Goal: Register for event/course

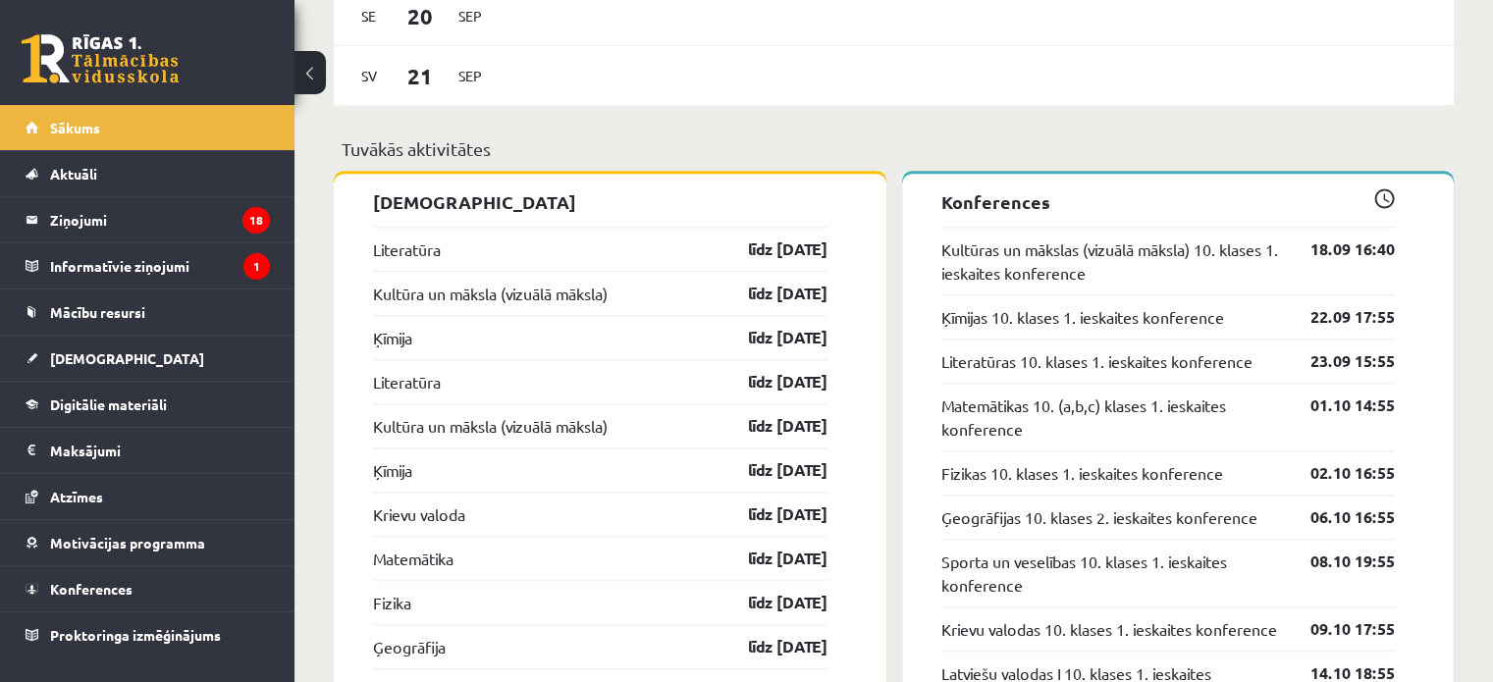
scroll to position [1782, 0]
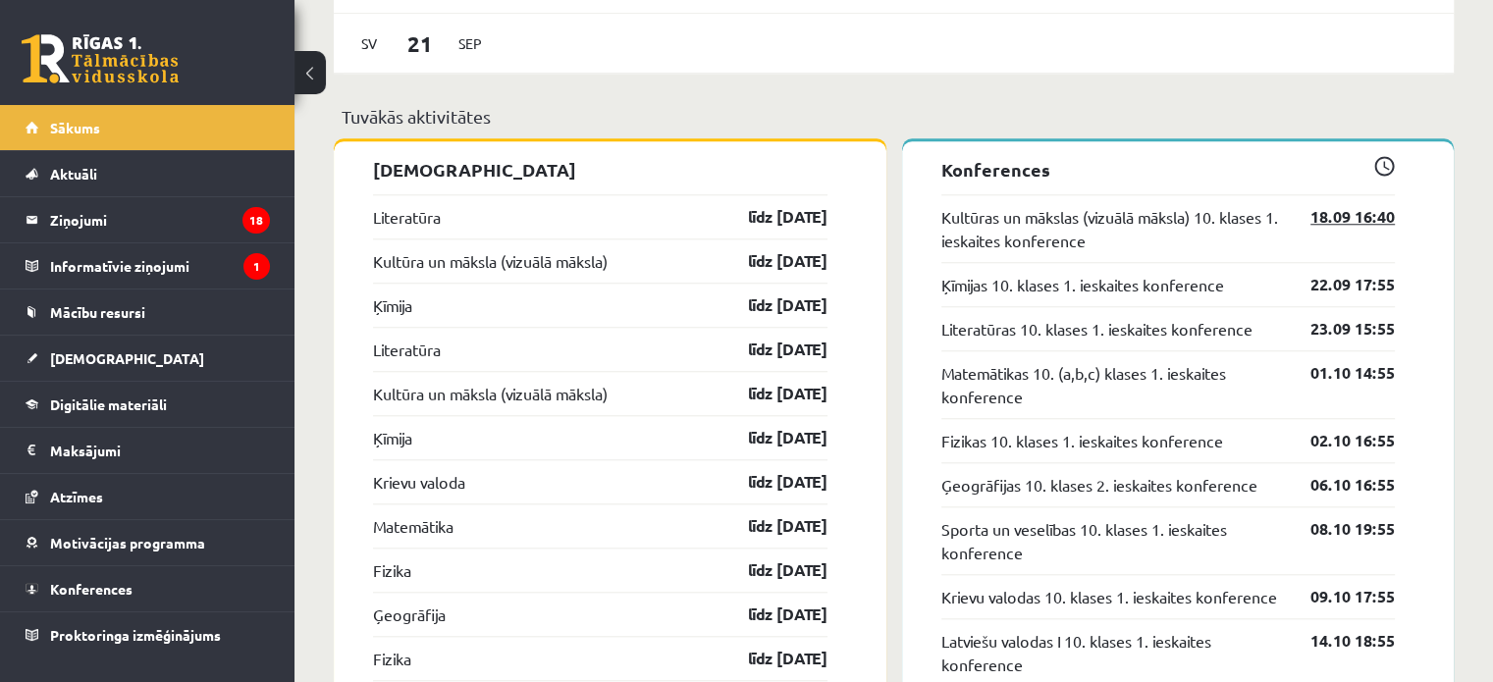
click at [1326, 218] on link "18.09 16:40" at bounding box center [1338, 217] width 114 height 24
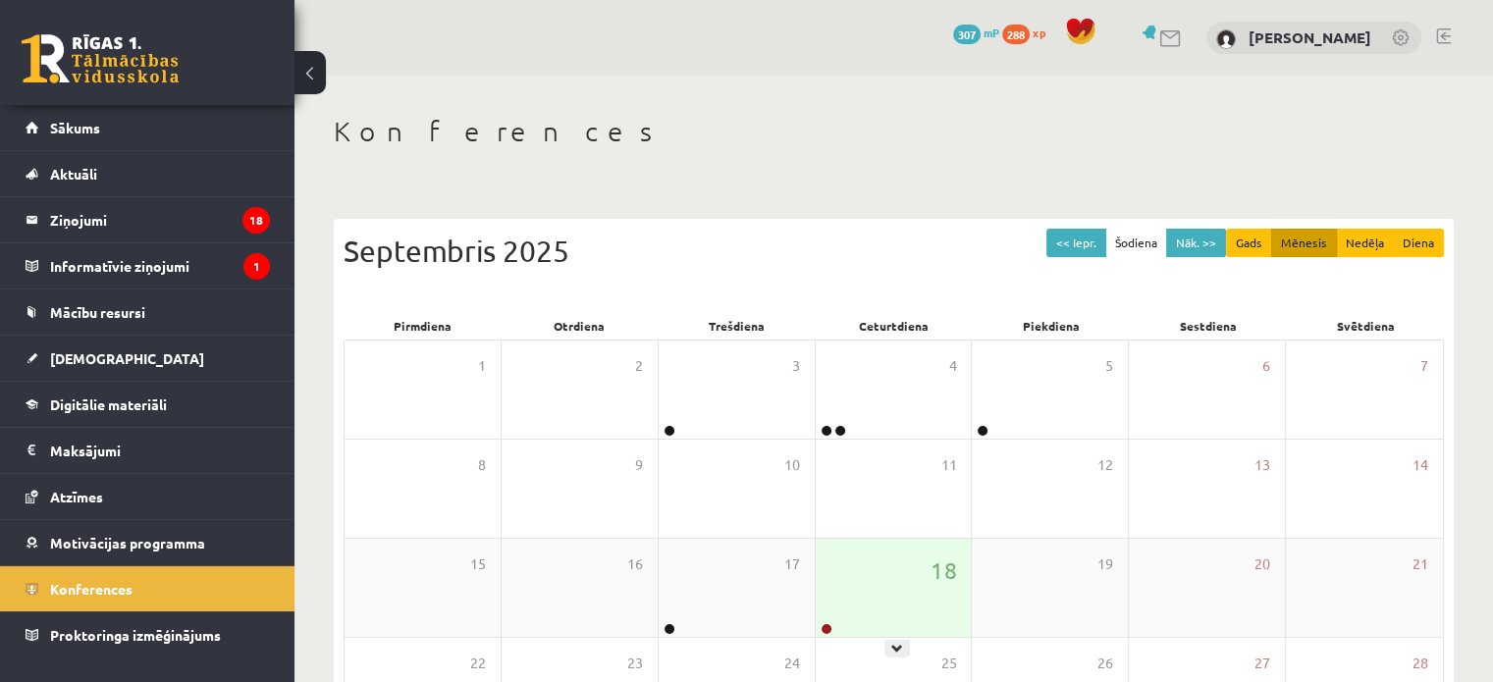
click at [833, 611] on div "18" at bounding box center [894, 588] width 156 height 98
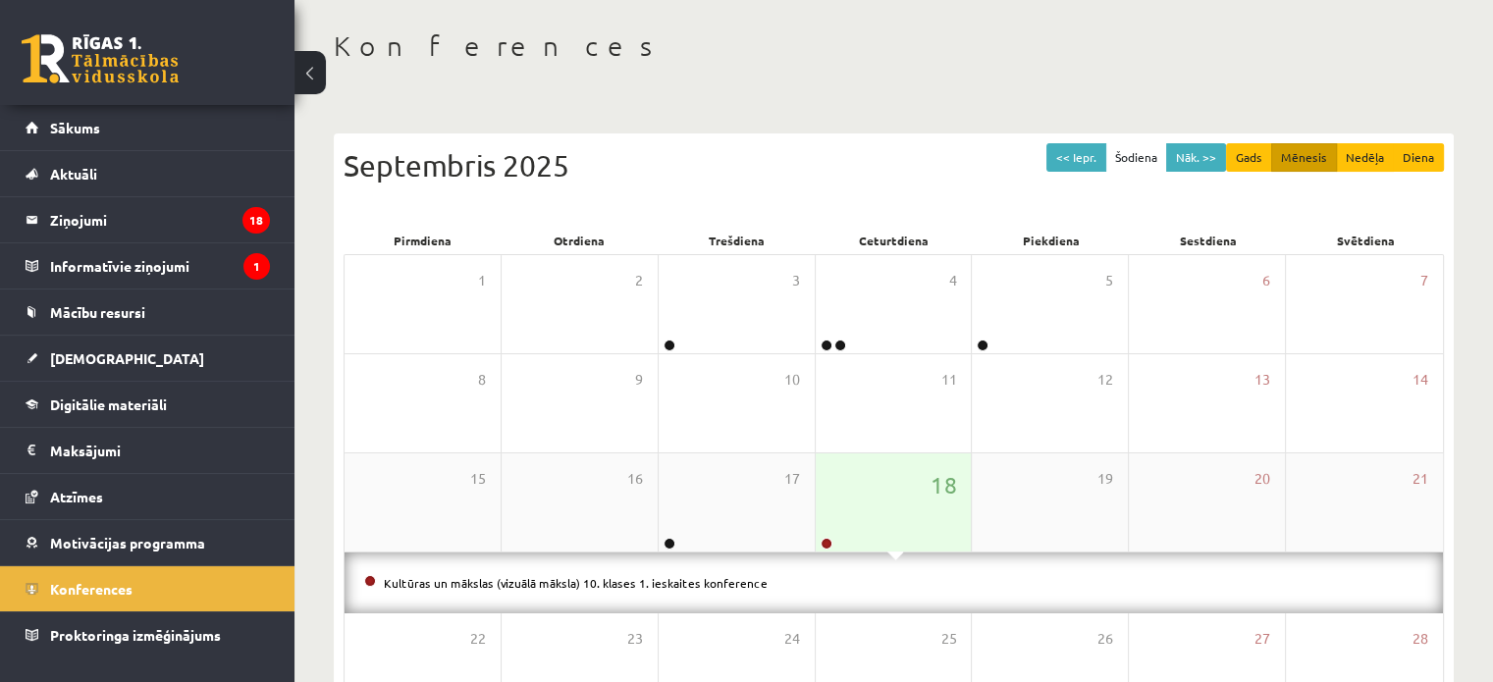
scroll to position [86, 0]
click at [711, 582] on link "Kultūras un mākslas (vizuālā māksla) 10. klases 1. ieskaites konference" at bounding box center [576, 582] width 384 height 16
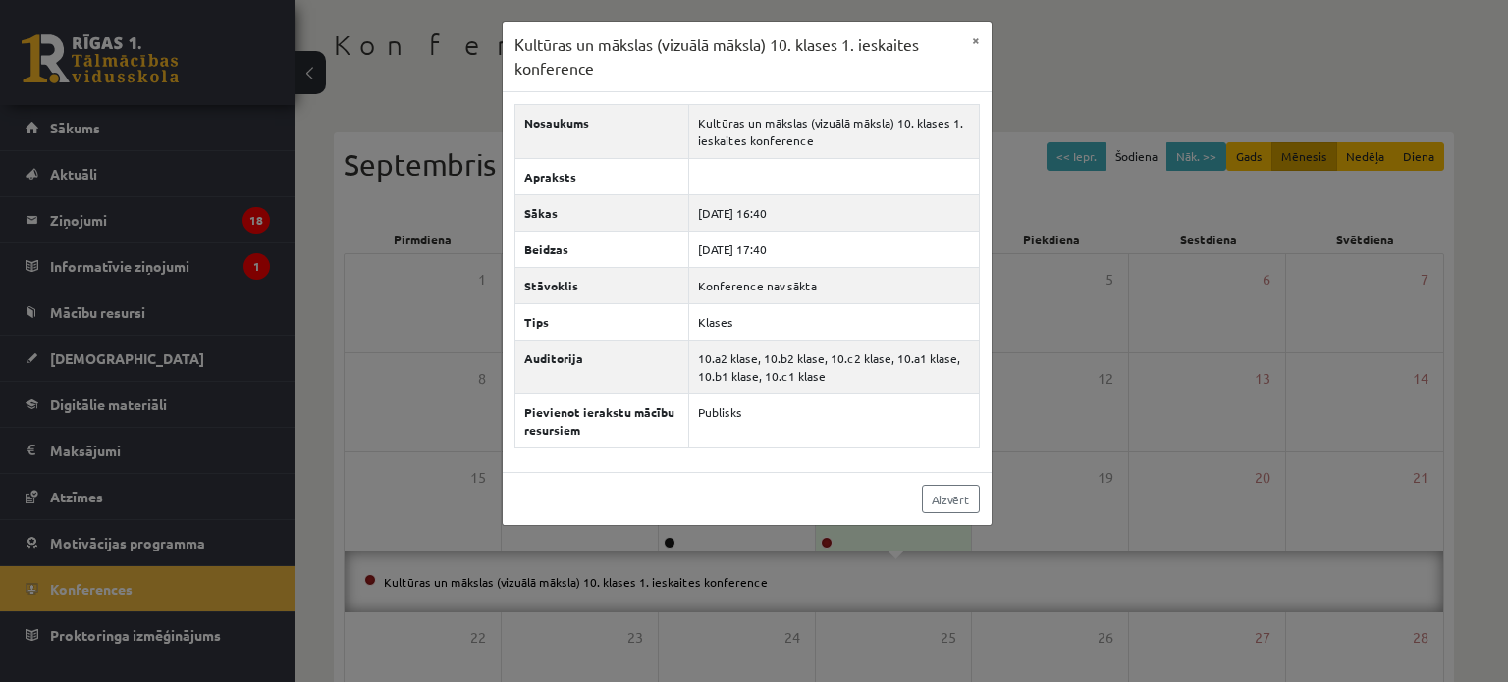
click at [966, 482] on div "Aizvērt" at bounding box center [747, 498] width 489 height 53
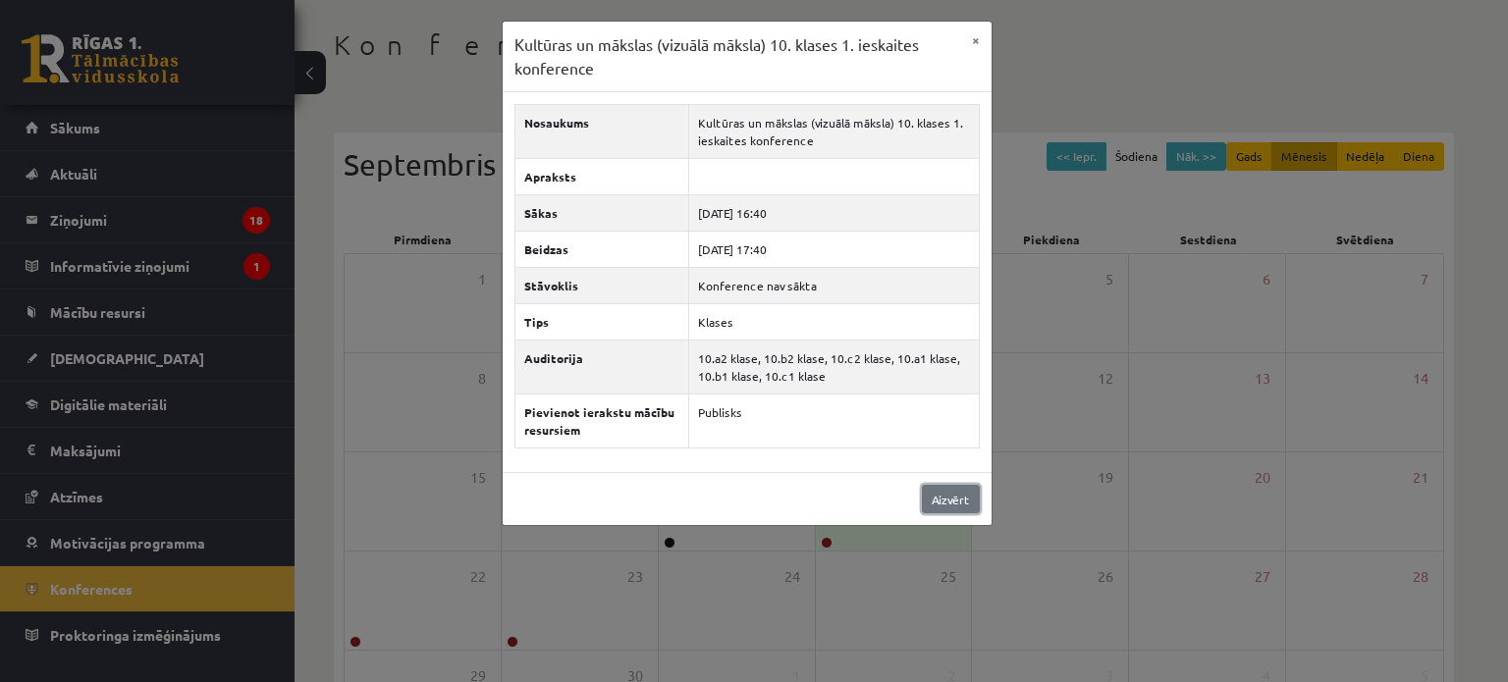
click at [962, 486] on link "Aizvērt" at bounding box center [951, 499] width 58 height 28
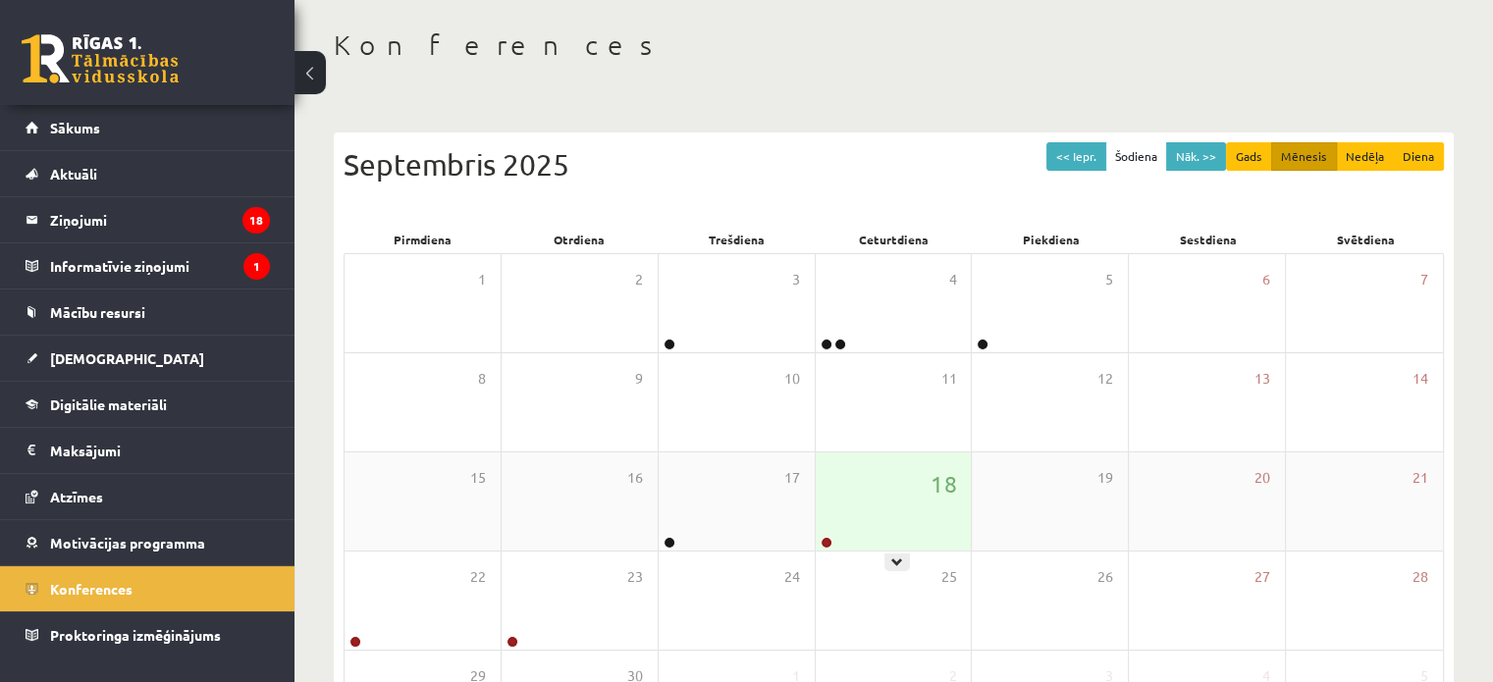
drag, startPoint x: 899, startPoint y: 495, endPoint x: 879, endPoint y: 512, distance: 26.5
click at [879, 512] on div "18" at bounding box center [894, 502] width 156 height 98
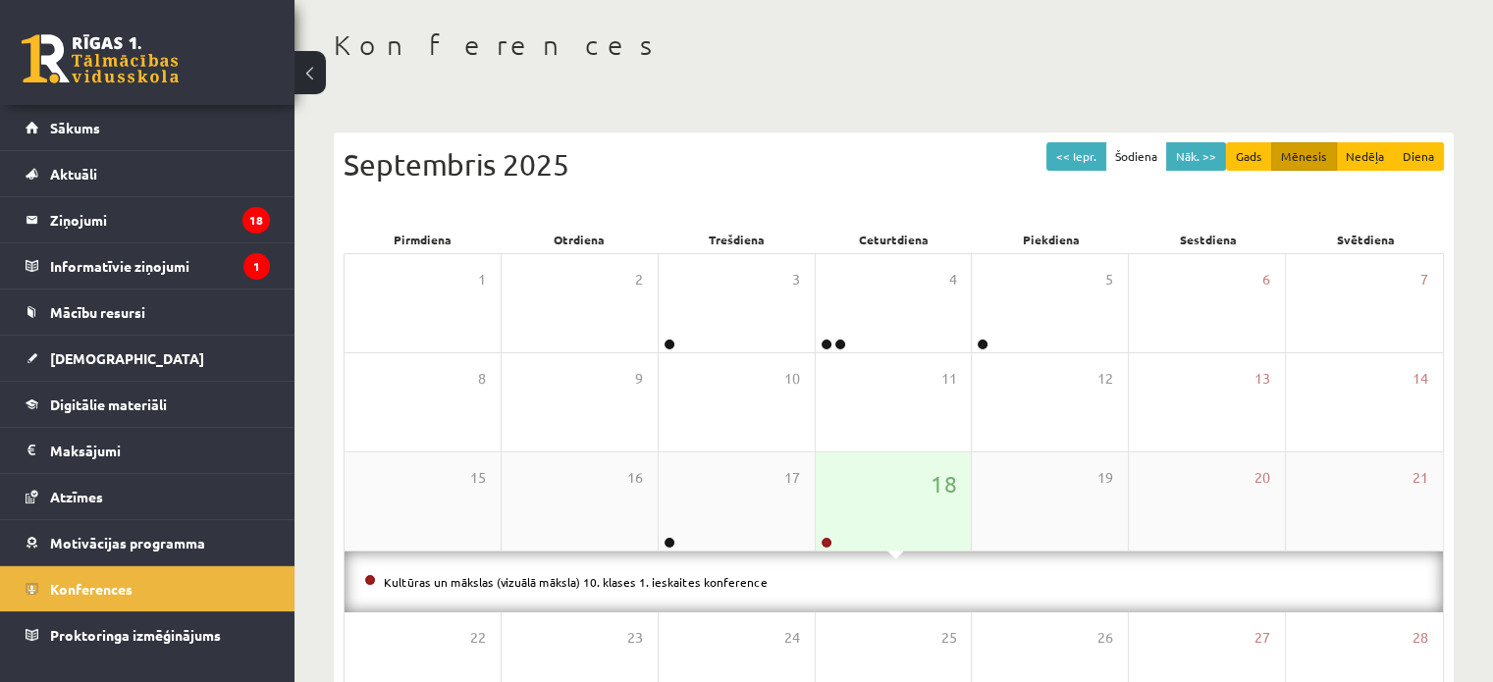
click at [879, 512] on div "18" at bounding box center [894, 502] width 156 height 98
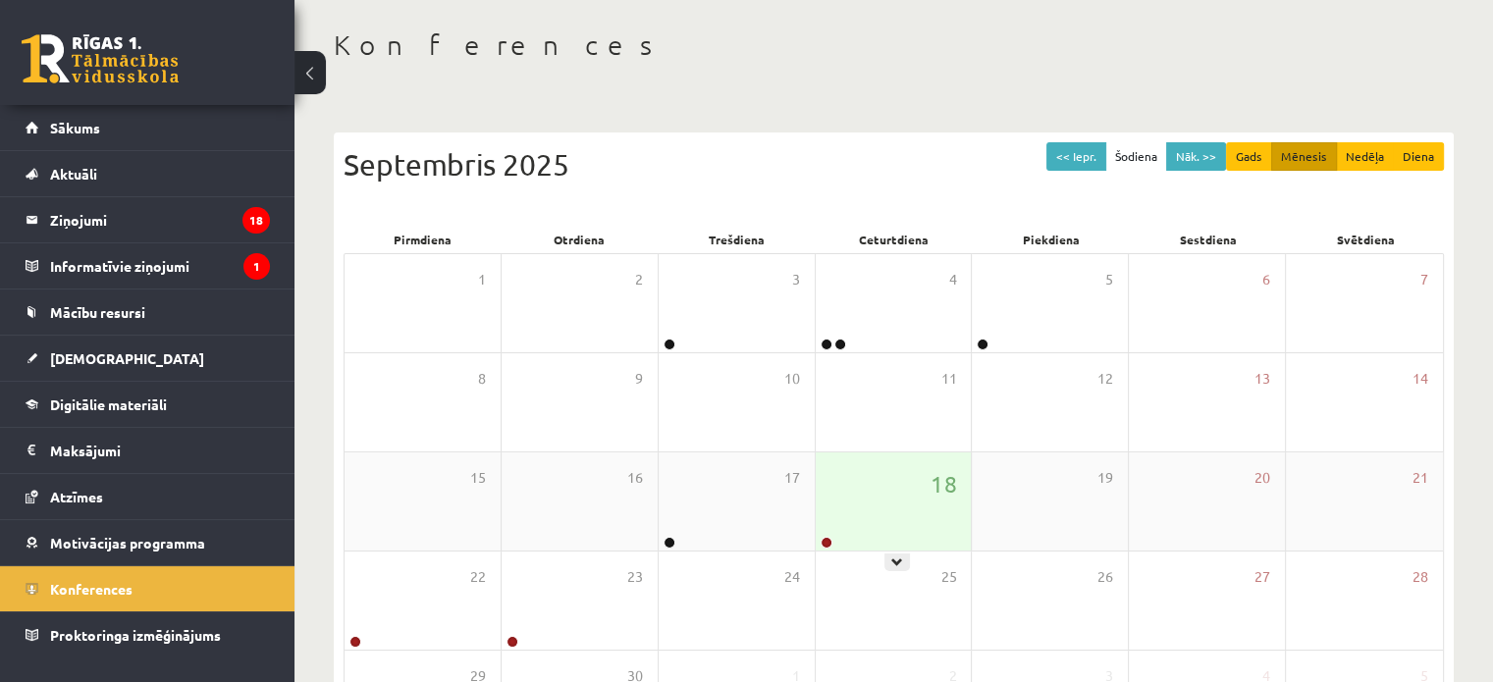
click at [848, 539] on div "18" at bounding box center [894, 502] width 156 height 98
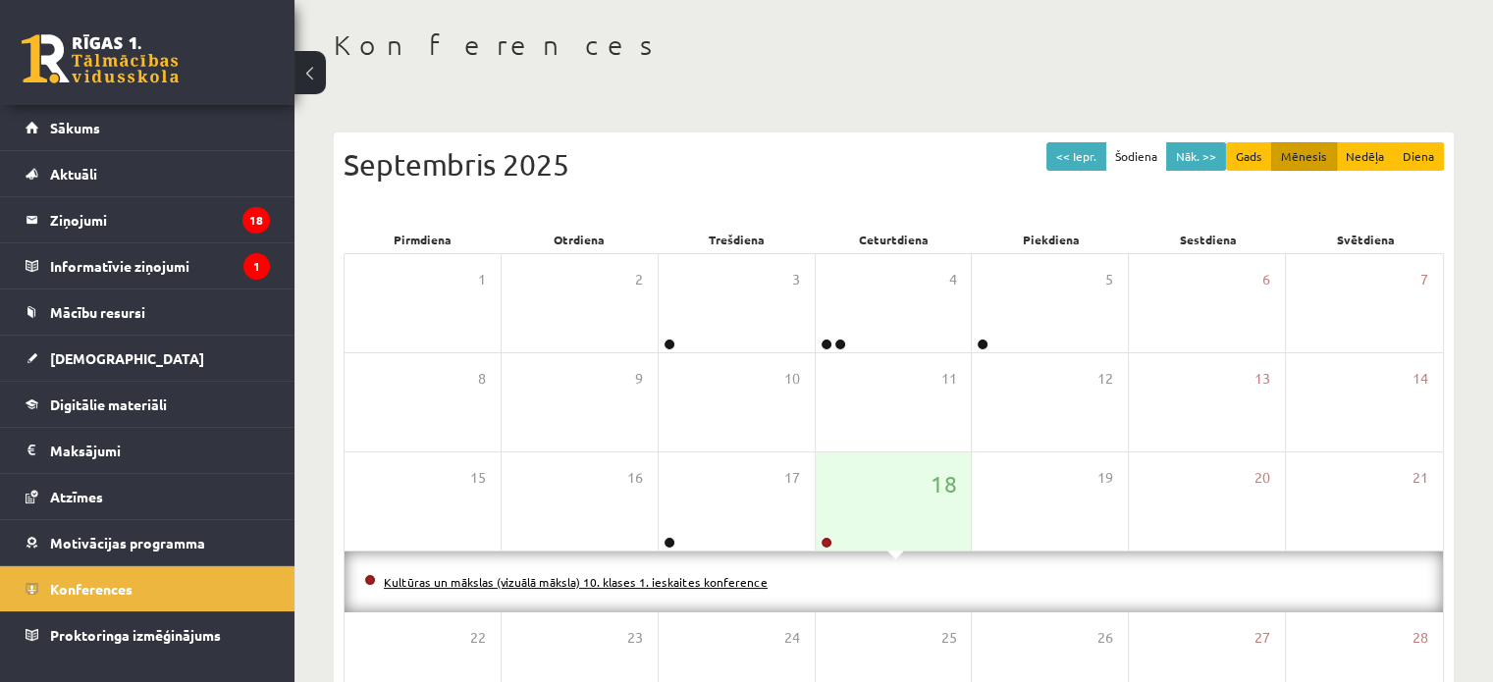
click at [707, 584] on link "Kultūras un mākslas (vizuālā māksla) 10. klases 1. ieskaites konference" at bounding box center [576, 582] width 384 height 16
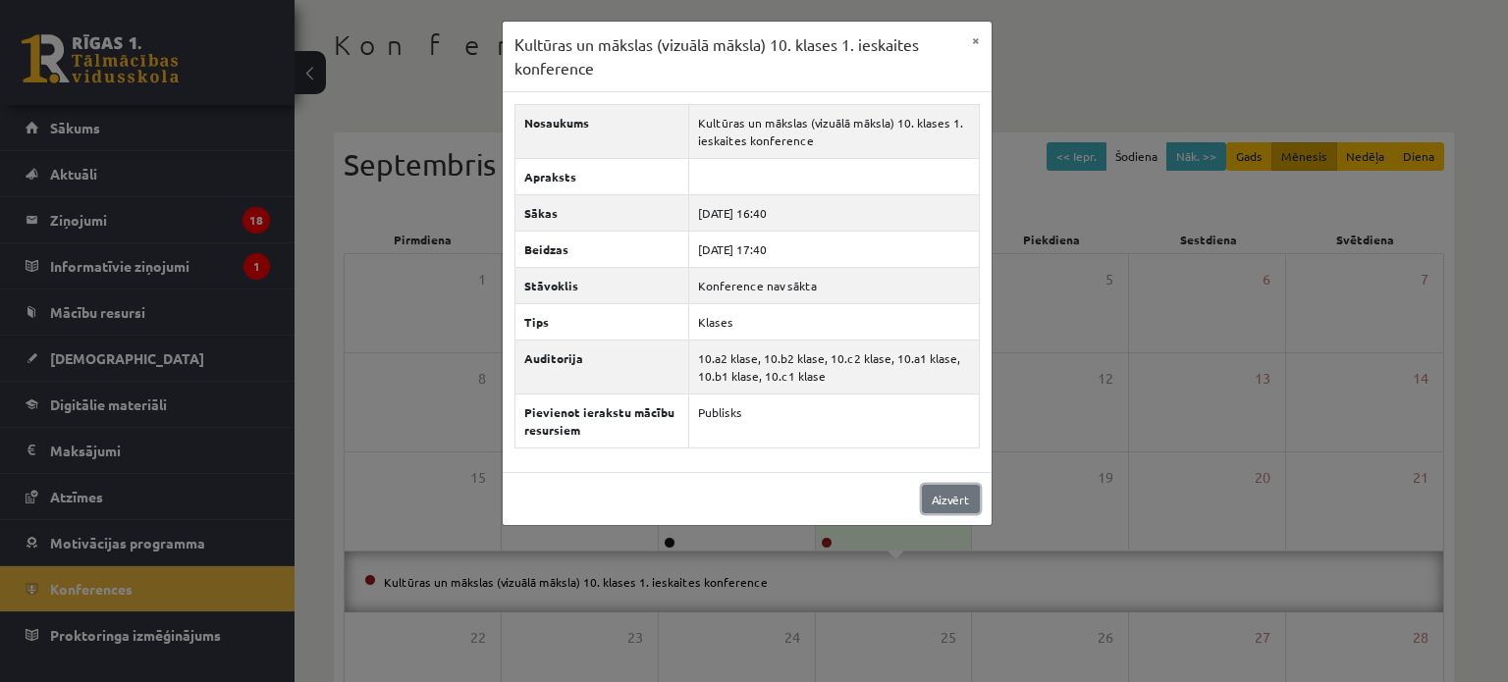
click at [923, 496] on link "Aizvērt" at bounding box center [951, 499] width 58 height 28
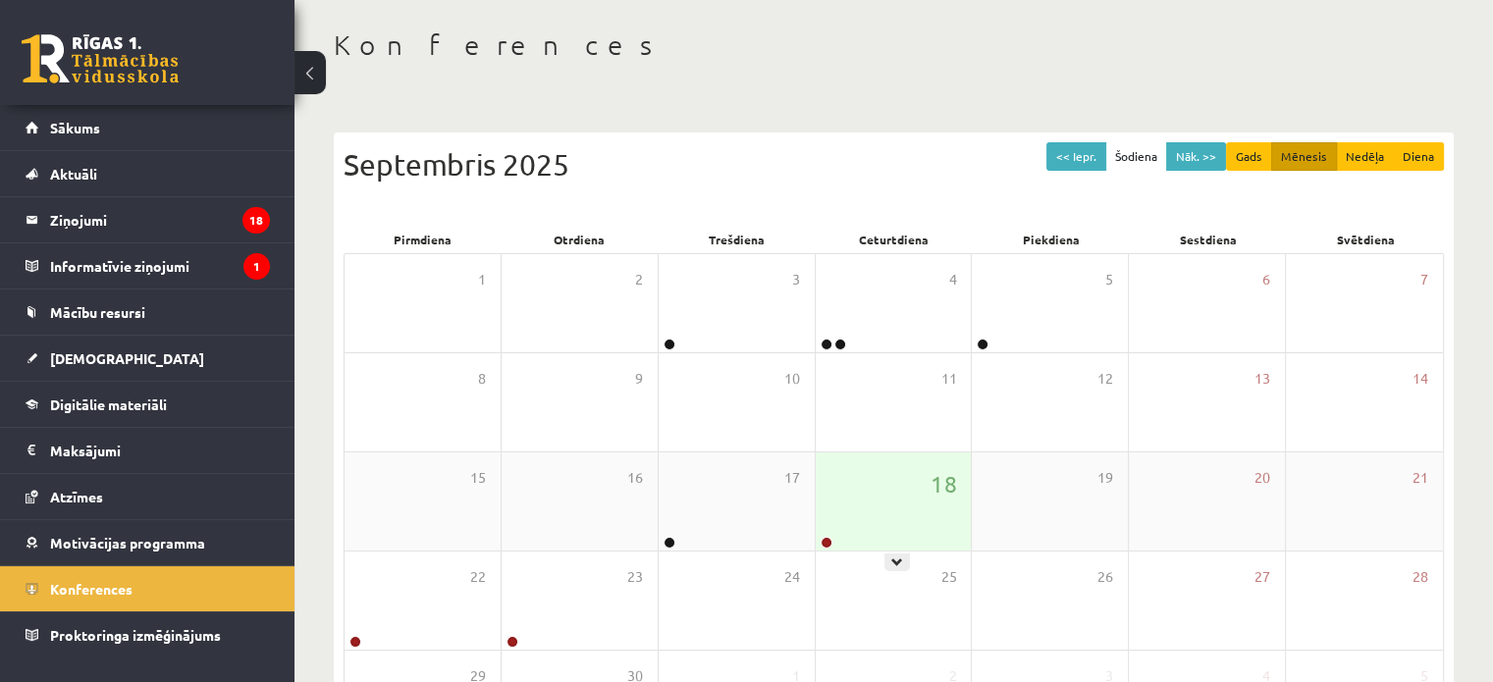
click at [875, 473] on div "18" at bounding box center [894, 502] width 156 height 98
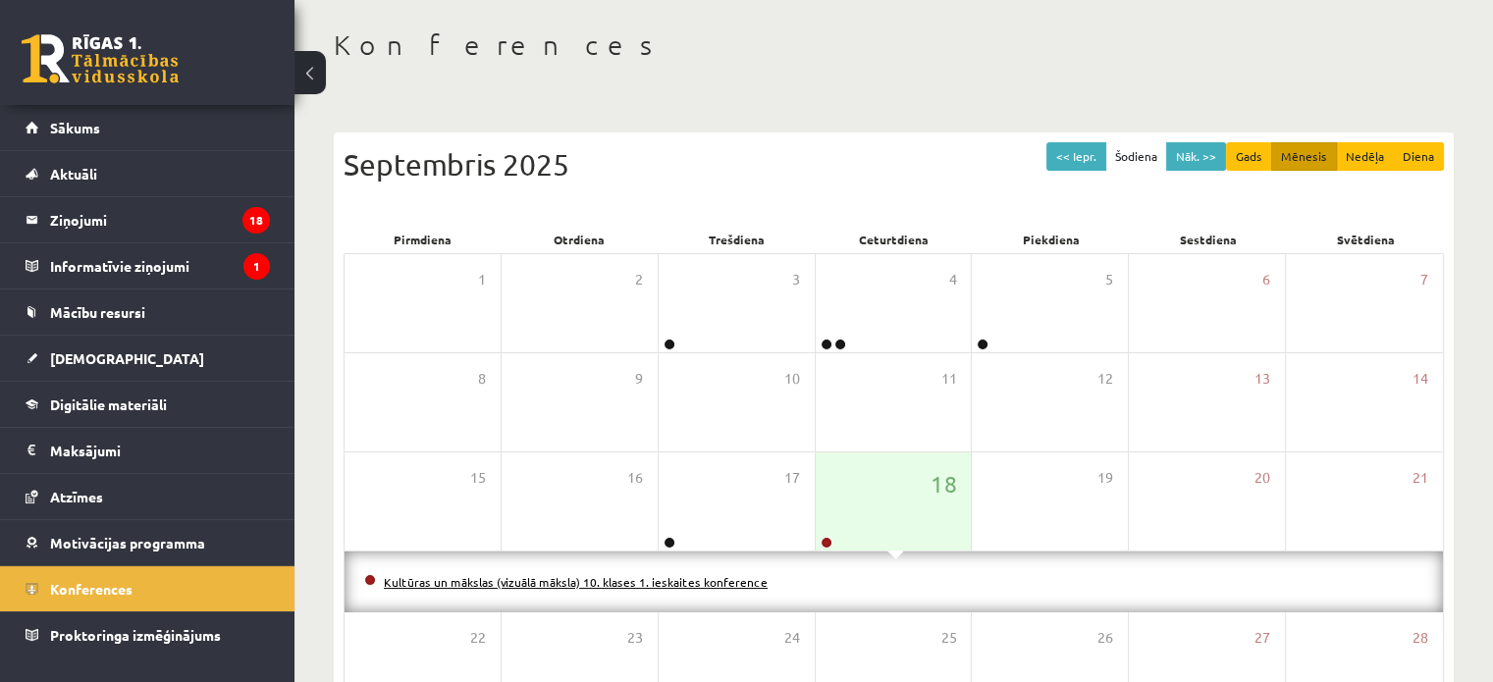
click at [702, 575] on link "Kultūras un mākslas (vizuālā māksla) 10. klases 1. ieskaites konference" at bounding box center [576, 582] width 384 height 16
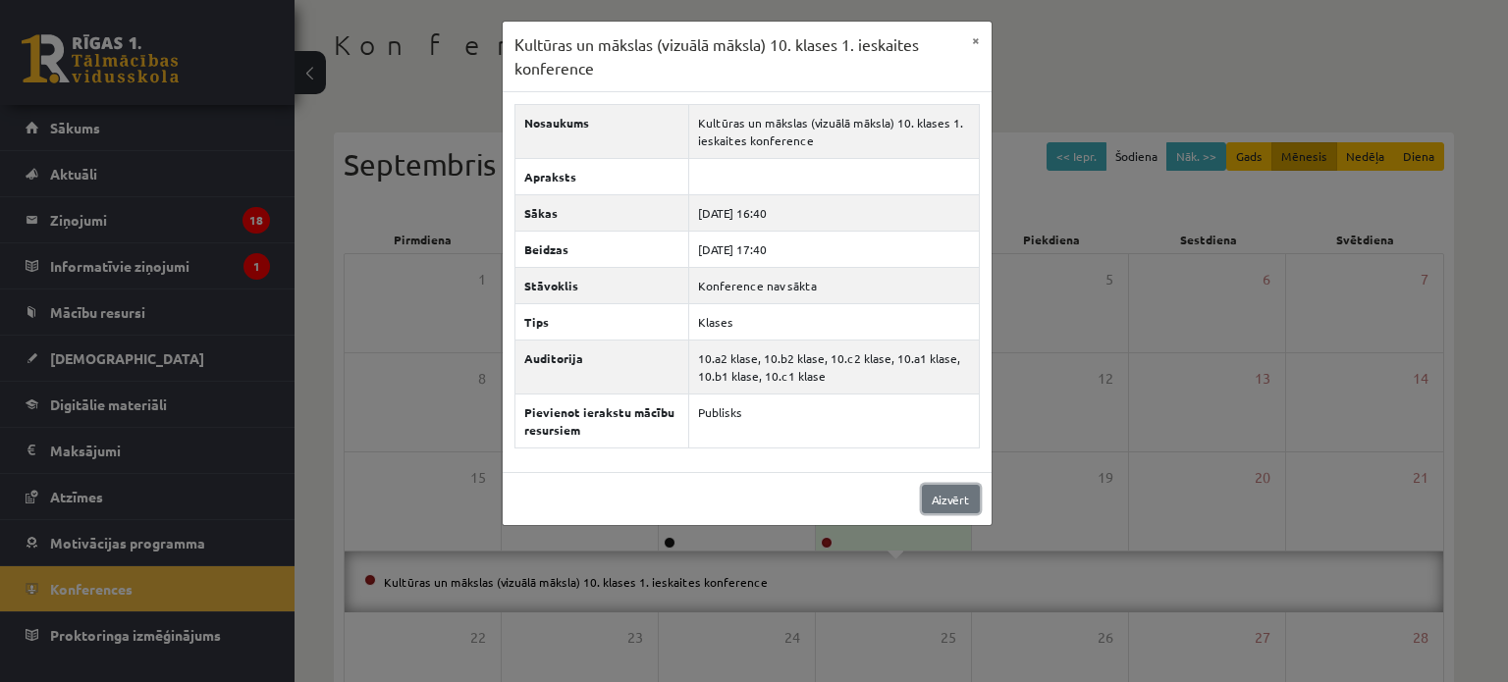
click at [966, 485] on link "Aizvērt" at bounding box center [951, 499] width 58 height 28
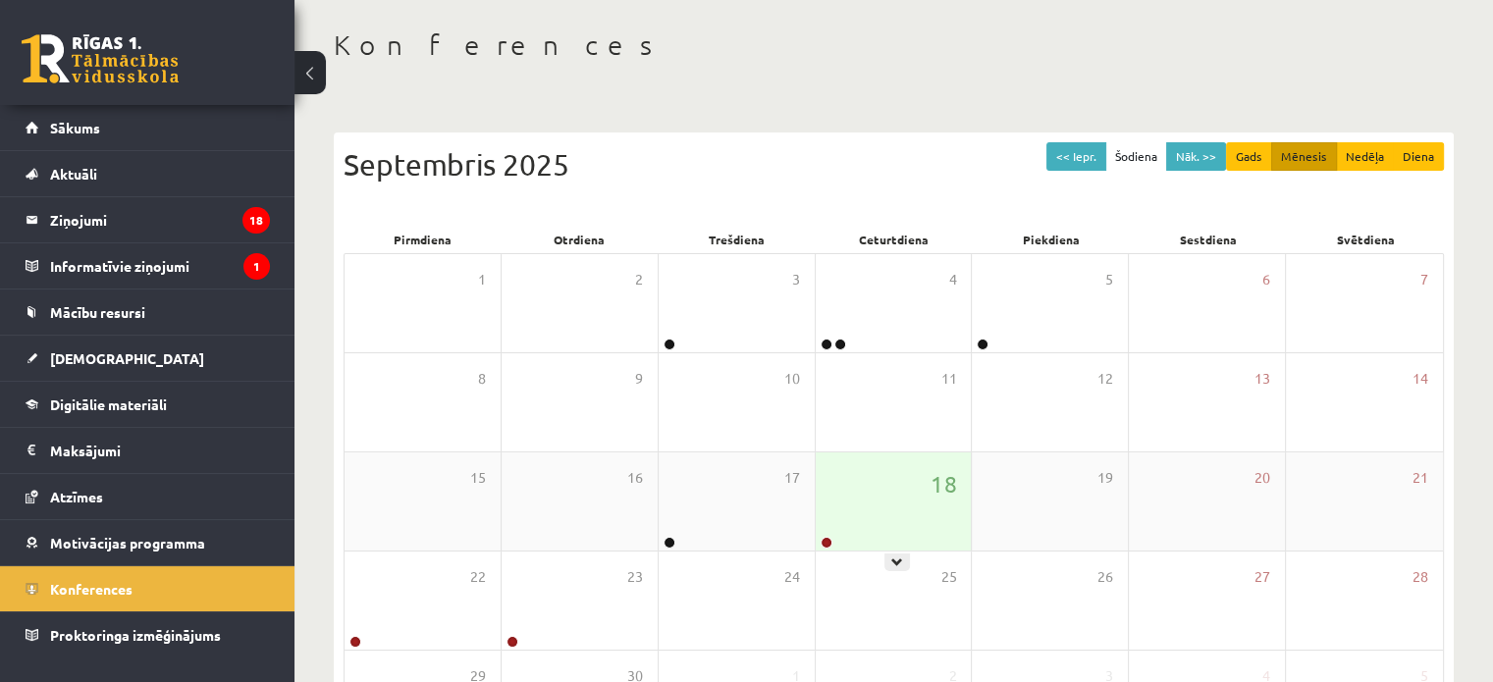
click at [920, 486] on div "18" at bounding box center [894, 502] width 156 height 98
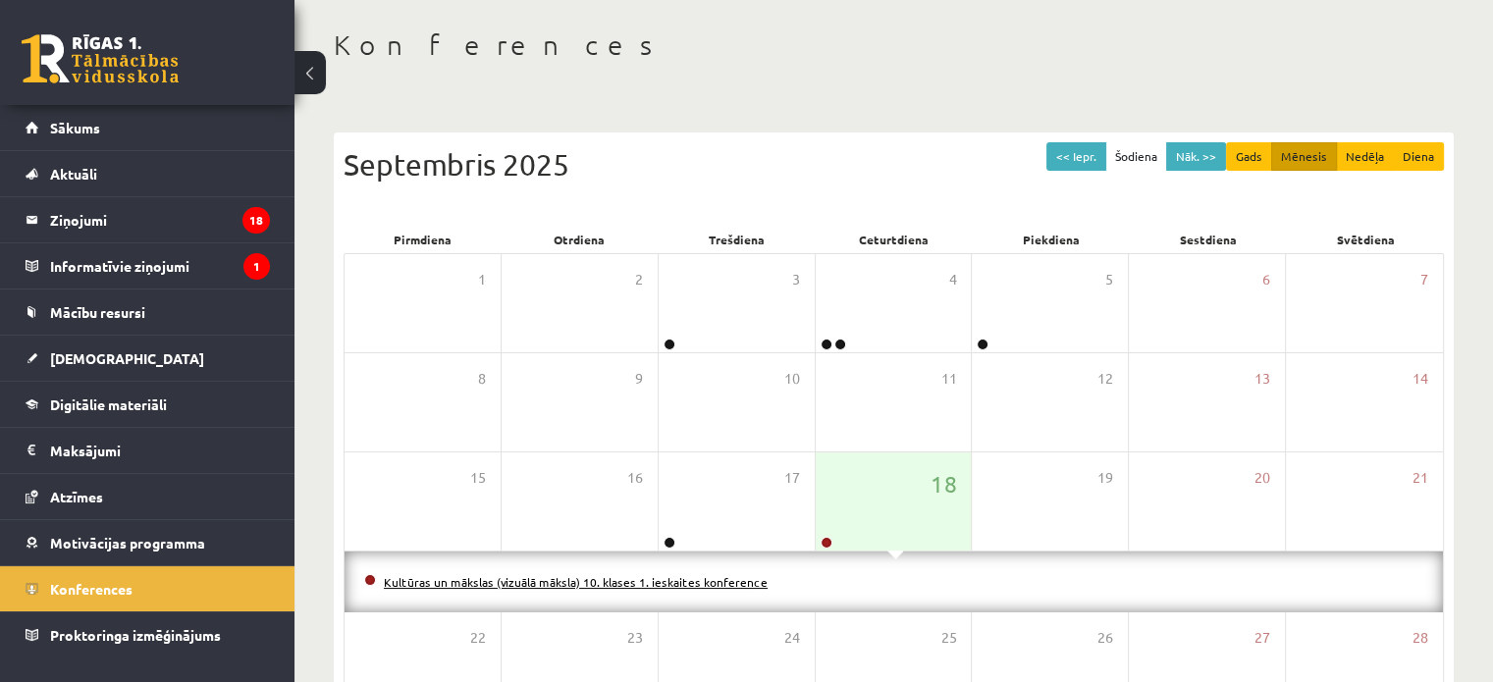
click at [625, 575] on link "Kultūras un mākslas (vizuālā māksla) 10. klases 1. ieskaites konference" at bounding box center [576, 582] width 384 height 16
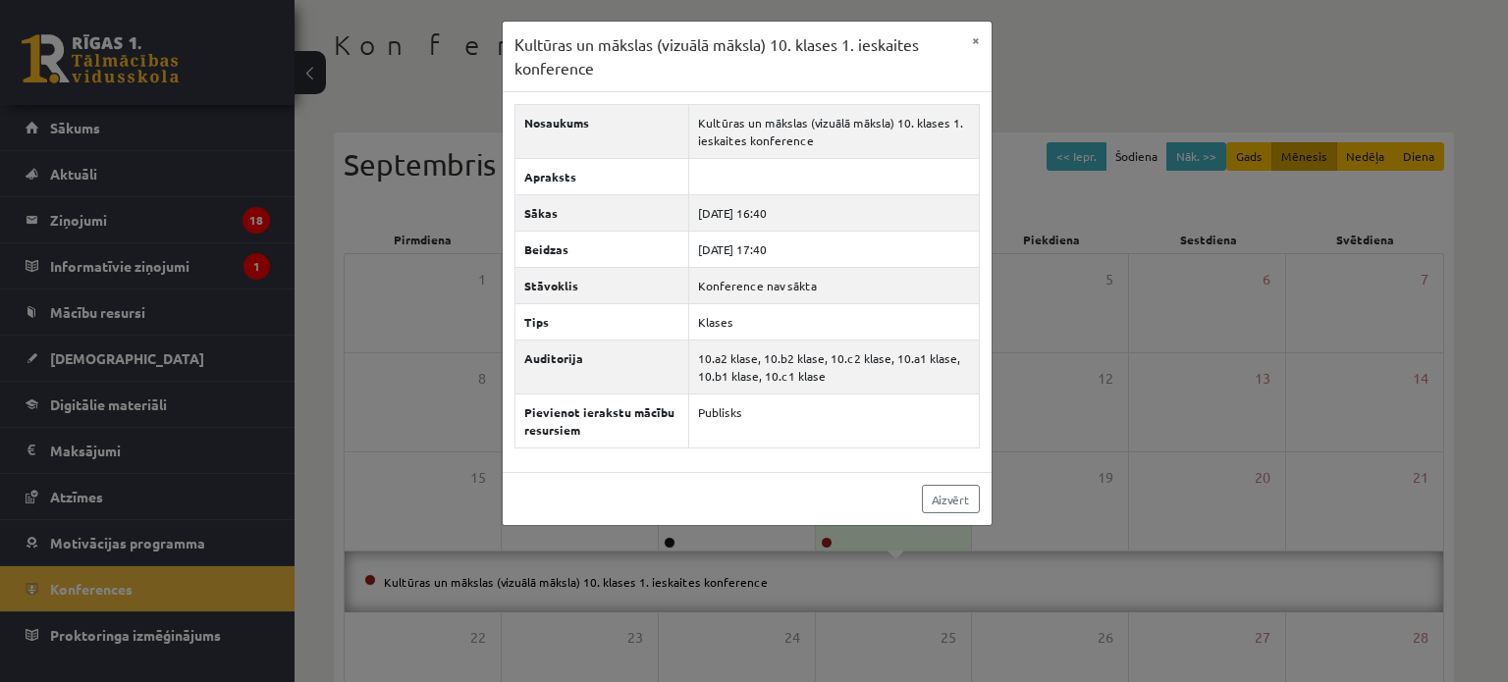
click at [957, 482] on div "Aizvērt" at bounding box center [747, 498] width 489 height 53
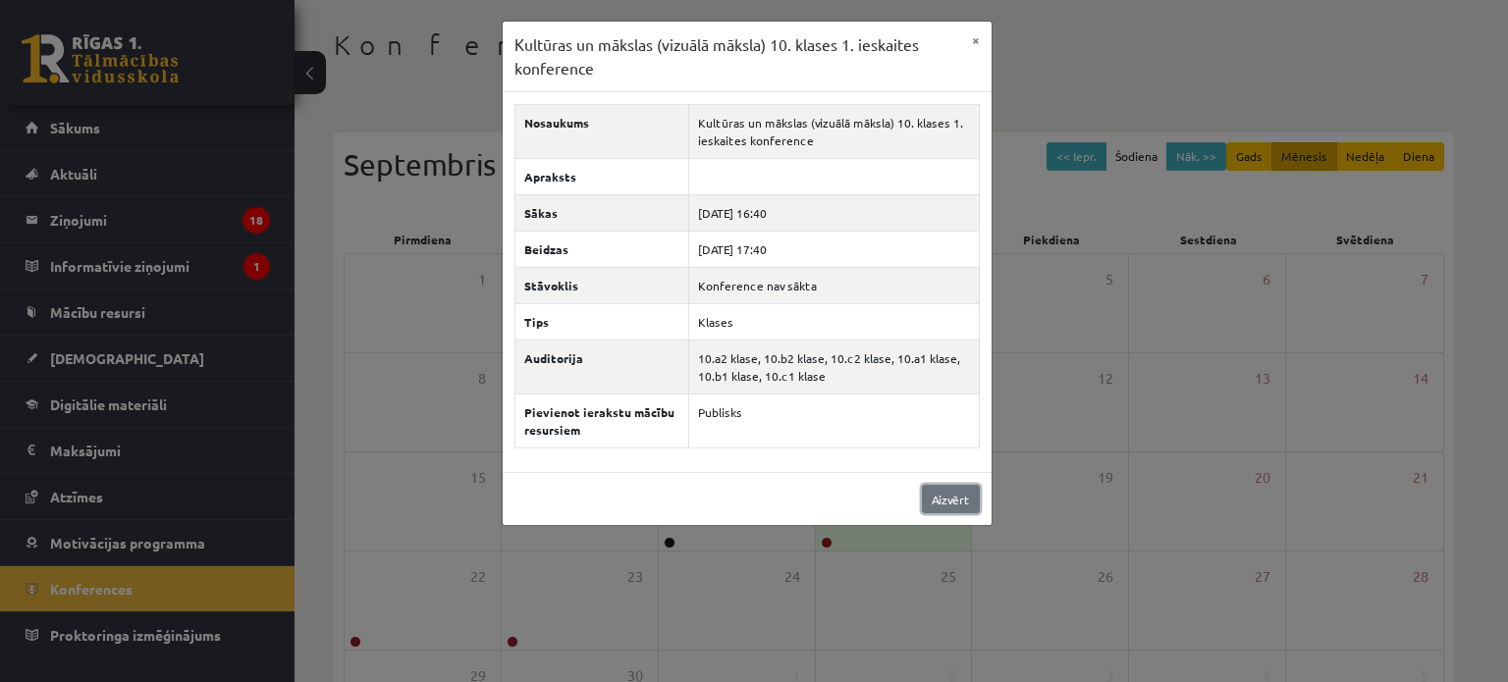
click at [951, 486] on link "Aizvērt" at bounding box center [951, 499] width 58 height 28
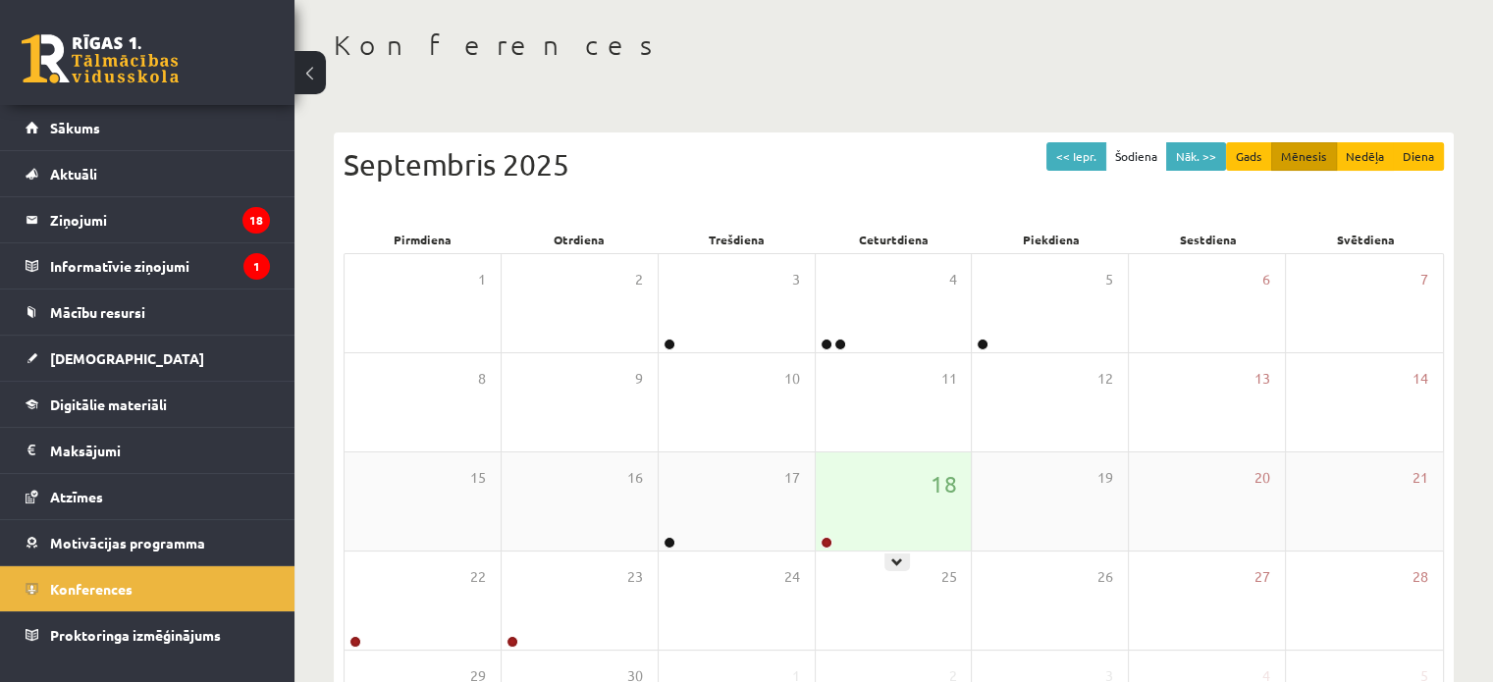
click at [901, 503] on div "18" at bounding box center [894, 502] width 156 height 98
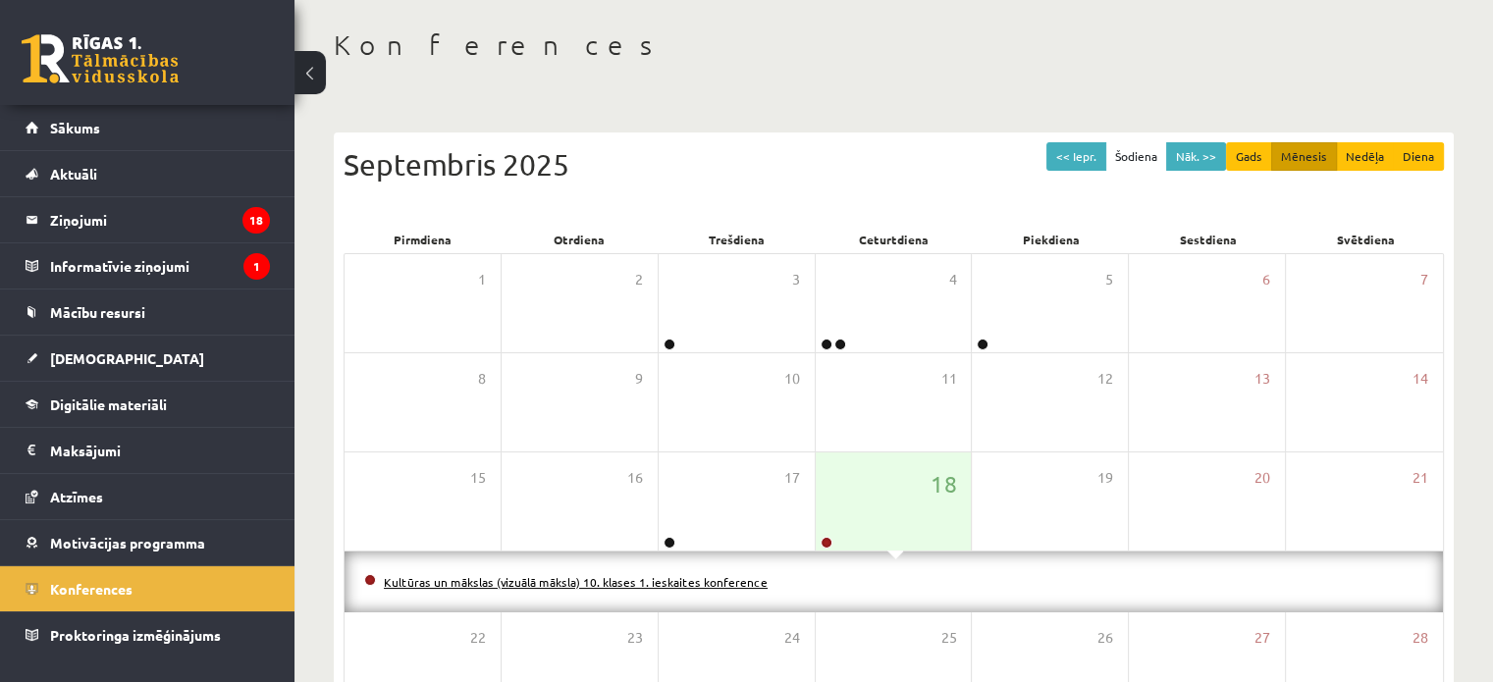
click at [690, 577] on link "Kultūras un mākslas (vizuālā māksla) 10. klases 1. ieskaites konference" at bounding box center [576, 582] width 384 height 16
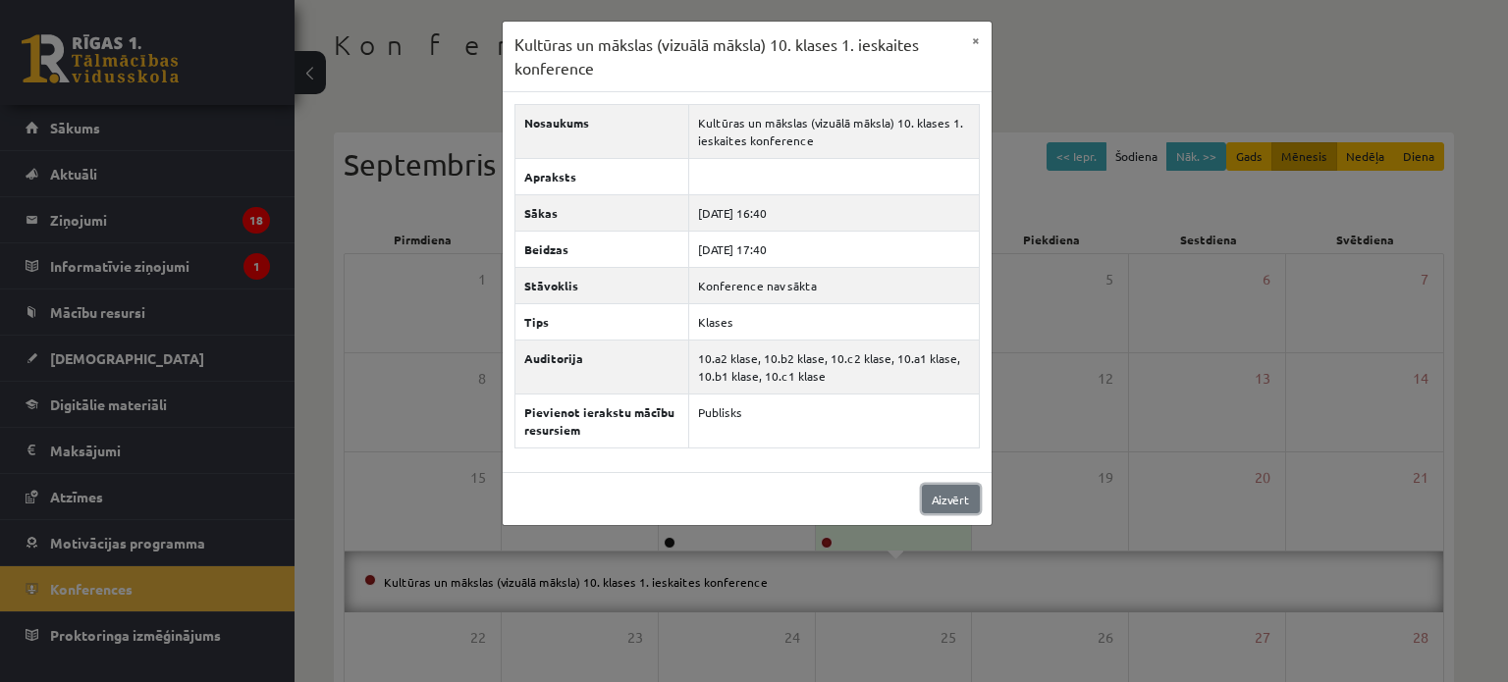
click at [974, 496] on link "Aizvērt" at bounding box center [951, 499] width 58 height 28
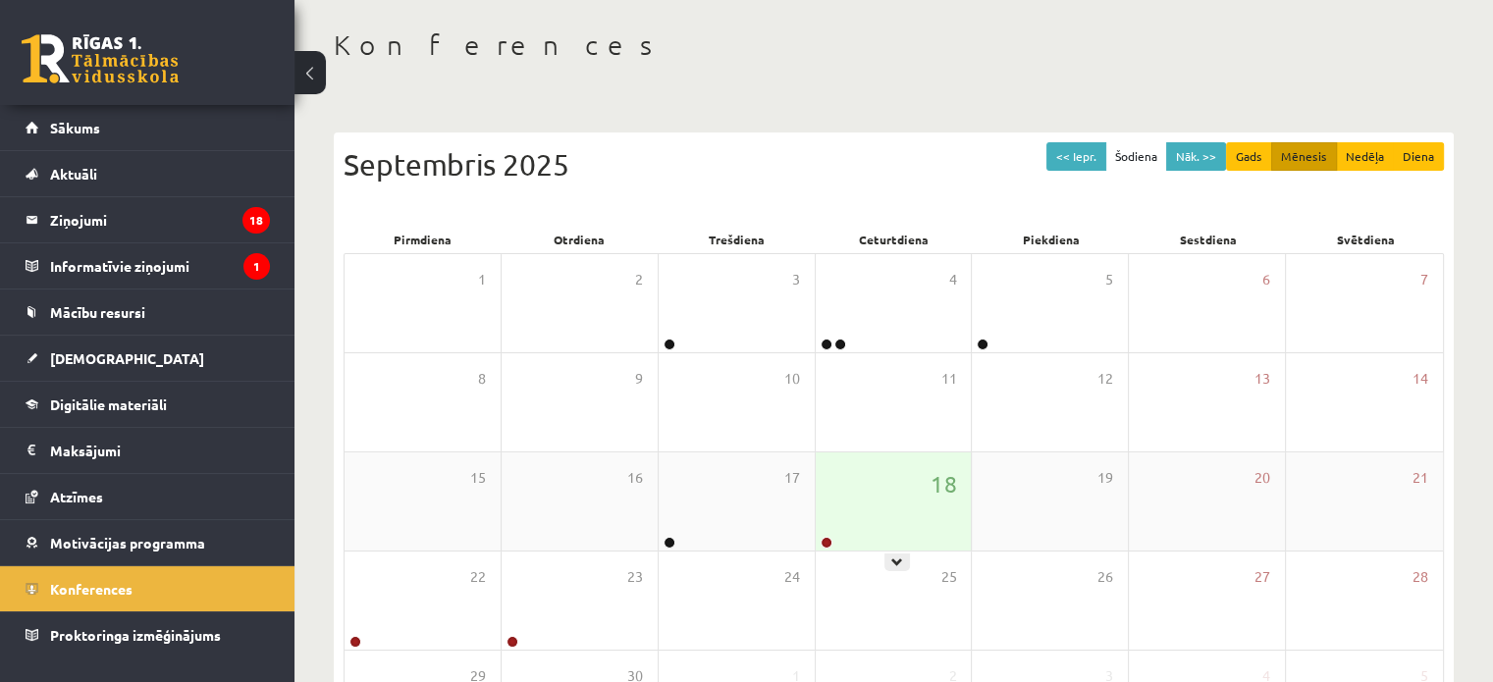
click at [910, 510] on div "18" at bounding box center [894, 502] width 156 height 98
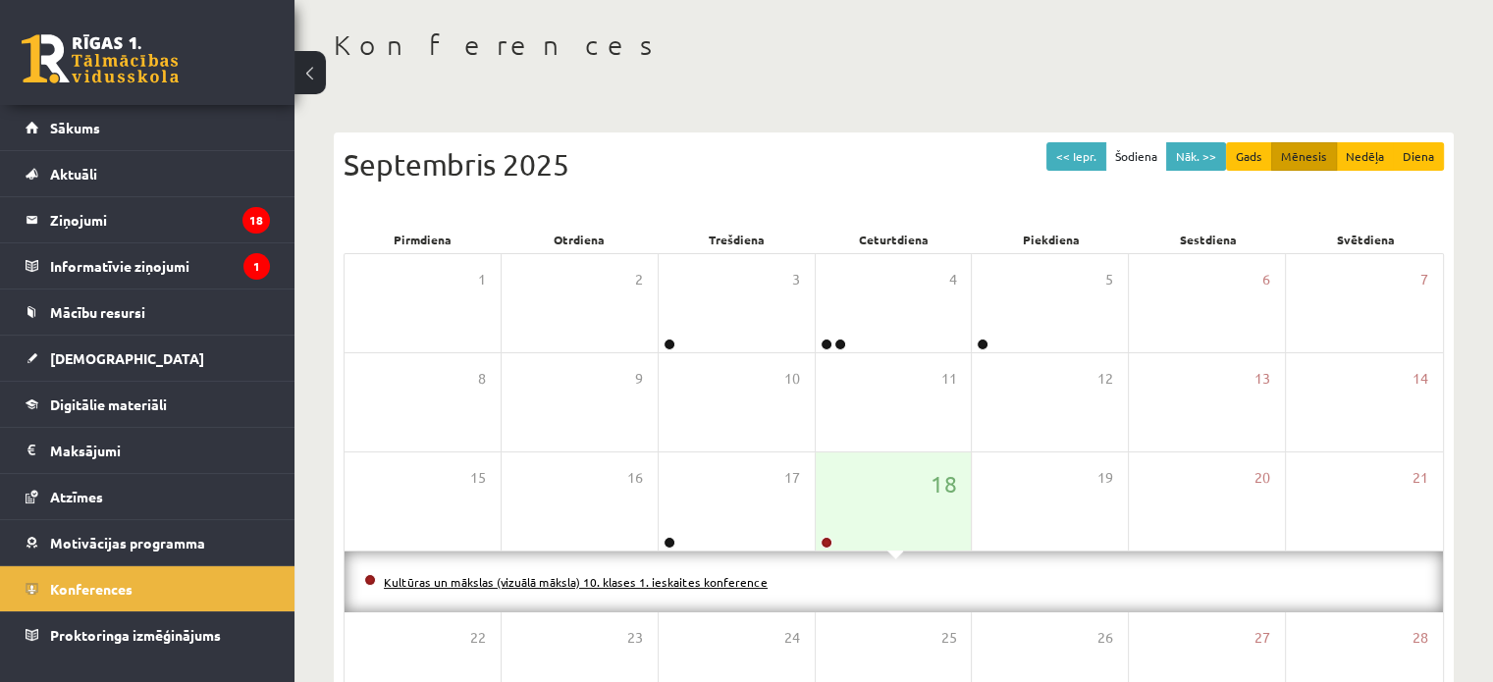
click at [708, 581] on link "Kultūras un mākslas (vizuālā māksla) 10. klases 1. ieskaites konference" at bounding box center [576, 582] width 384 height 16
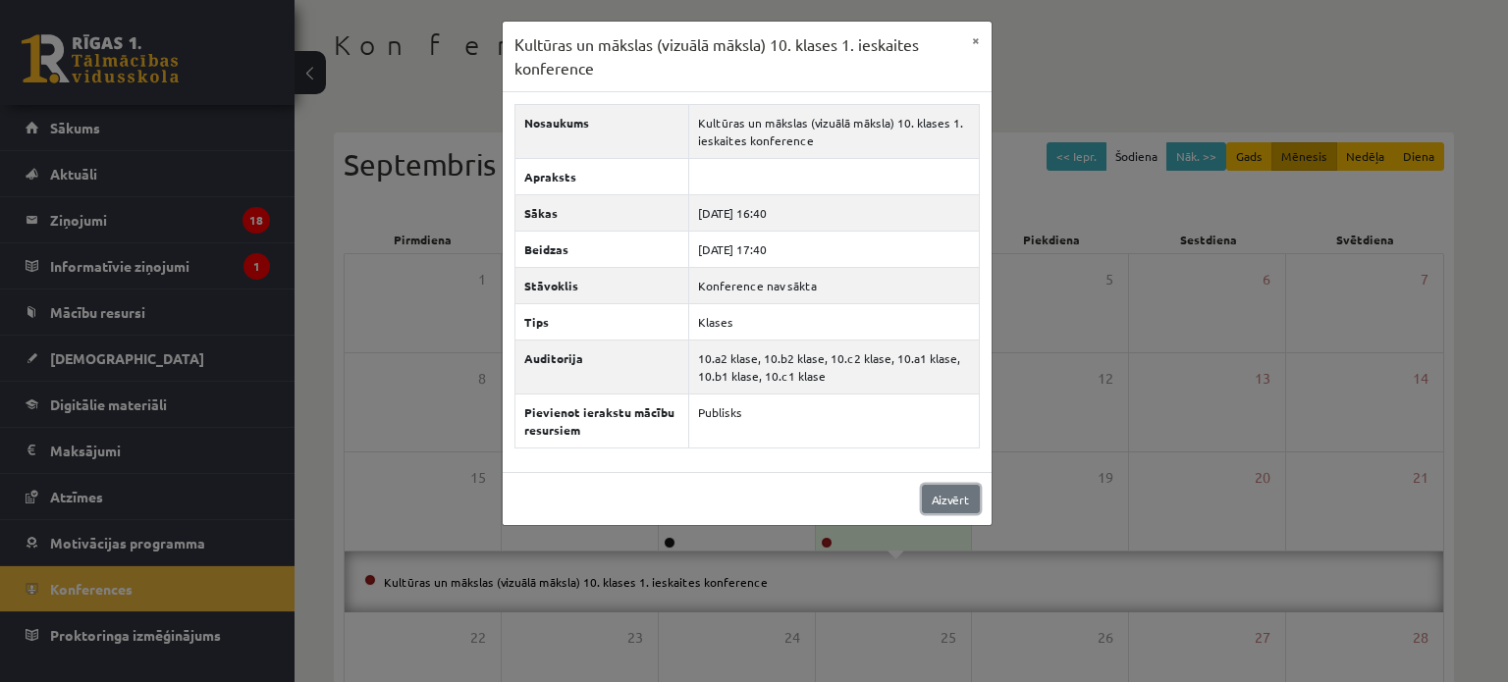
click at [946, 494] on link "Aizvērt" at bounding box center [951, 499] width 58 height 28
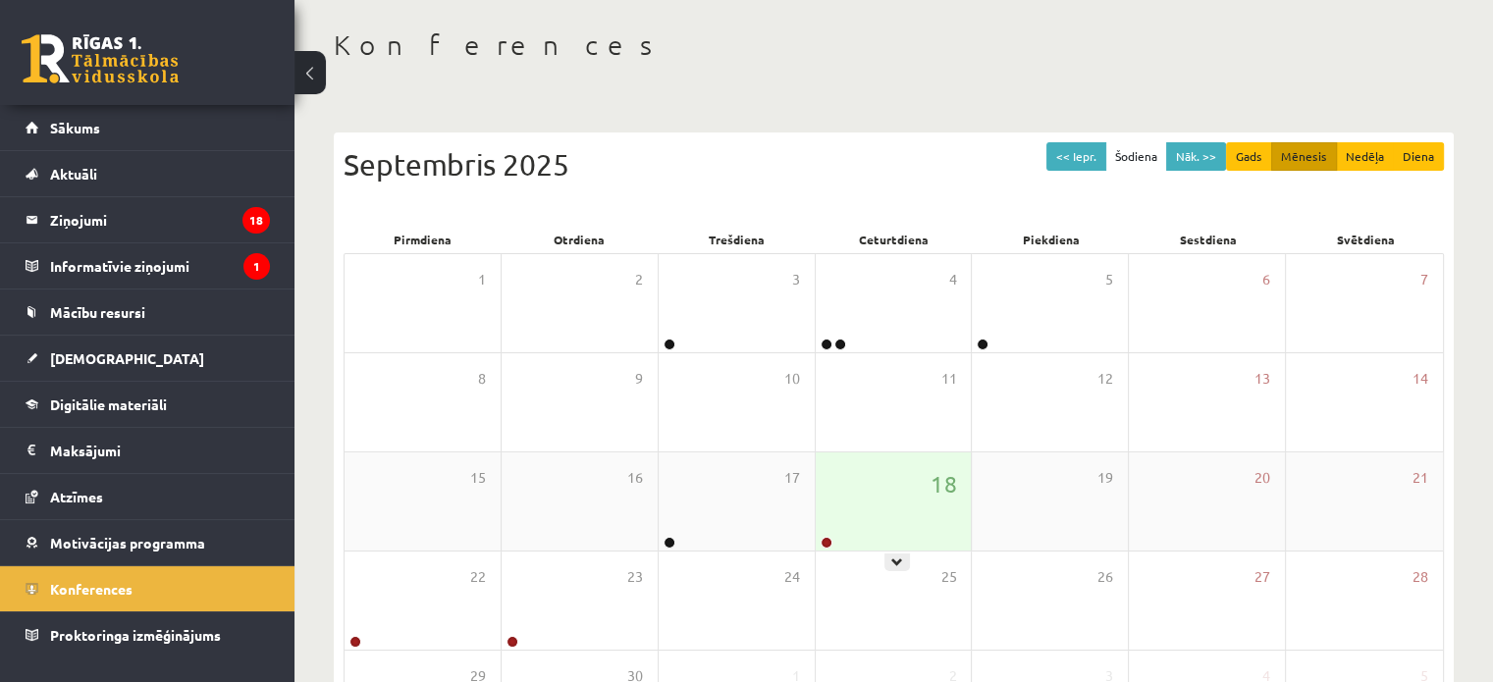
click at [892, 508] on div "18" at bounding box center [894, 502] width 156 height 98
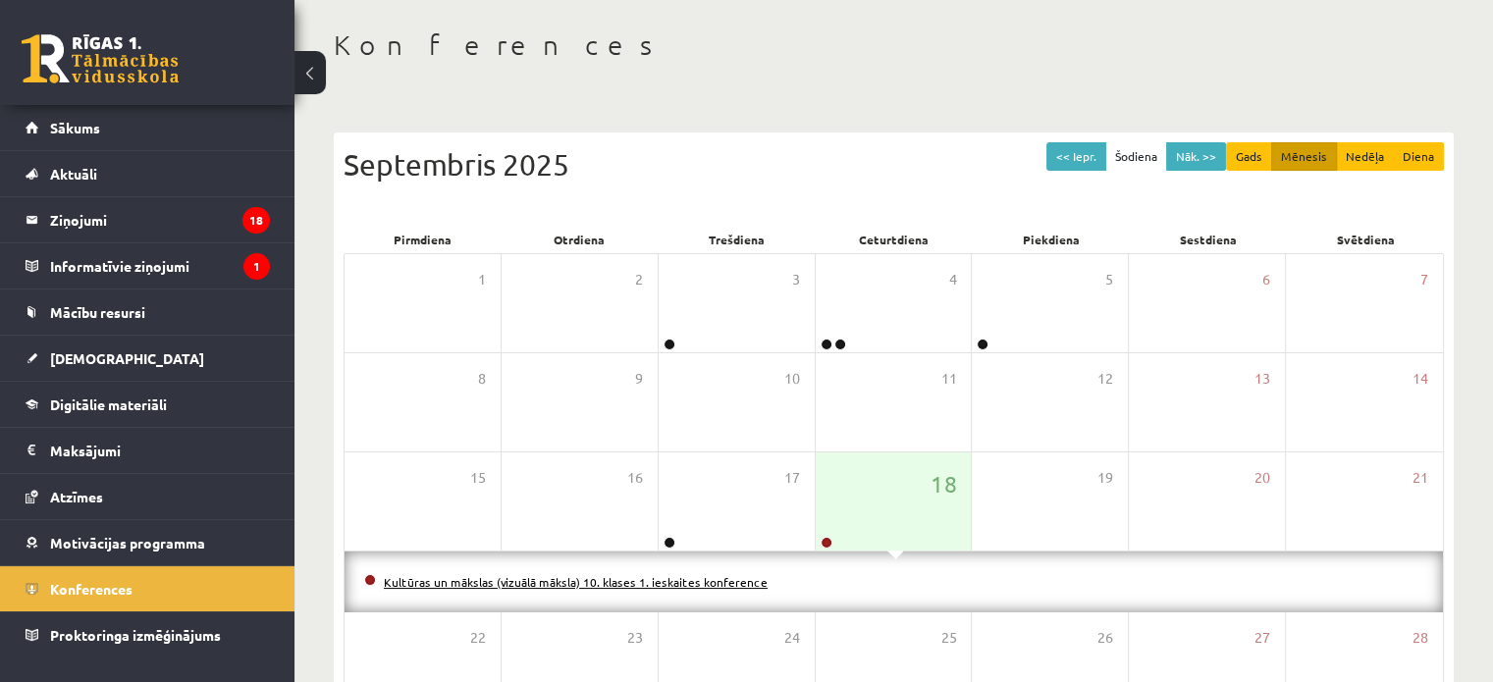
click at [709, 584] on link "Kultūras un mākslas (vizuālā māksla) 10. klases 1. ieskaites konference" at bounding box center [576, 582] width 384 height 16
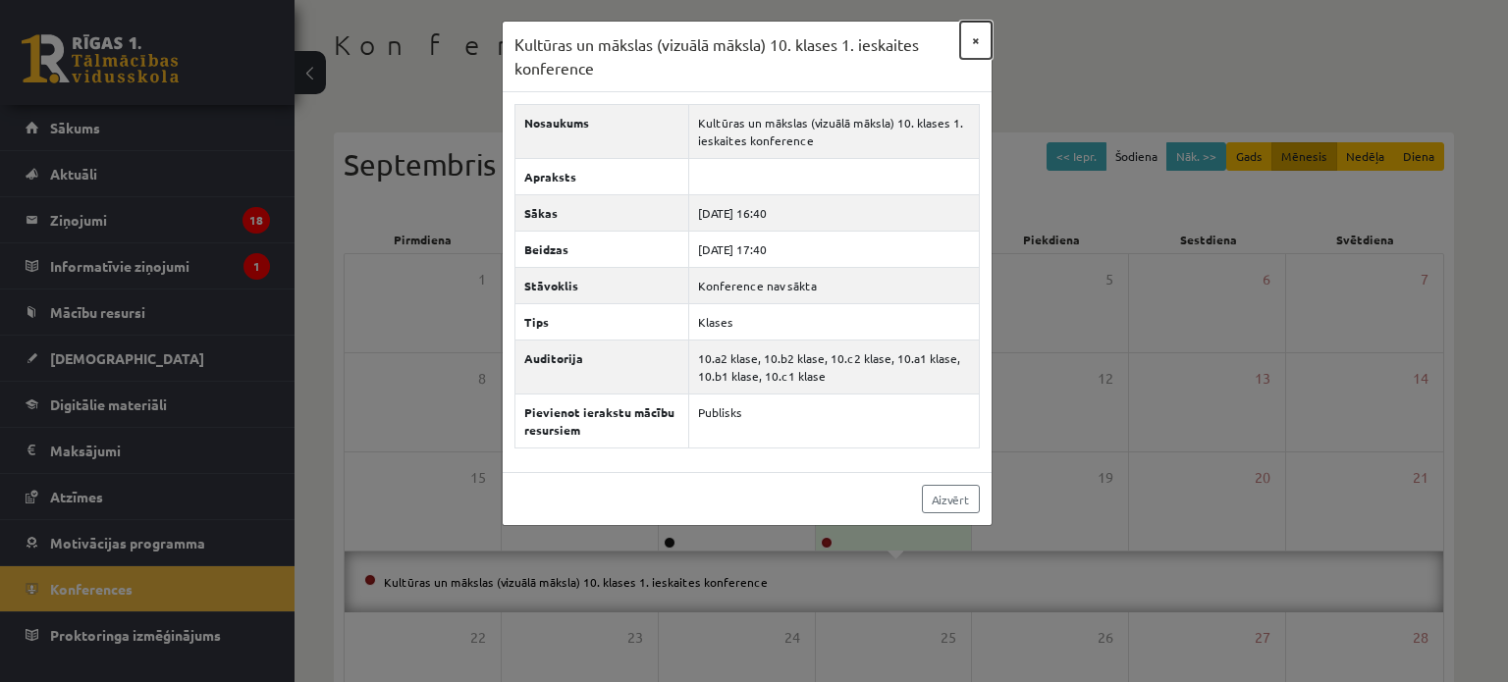
click at [971, 35] on button "×" at bounding box center [975, 40] width 31 height 37
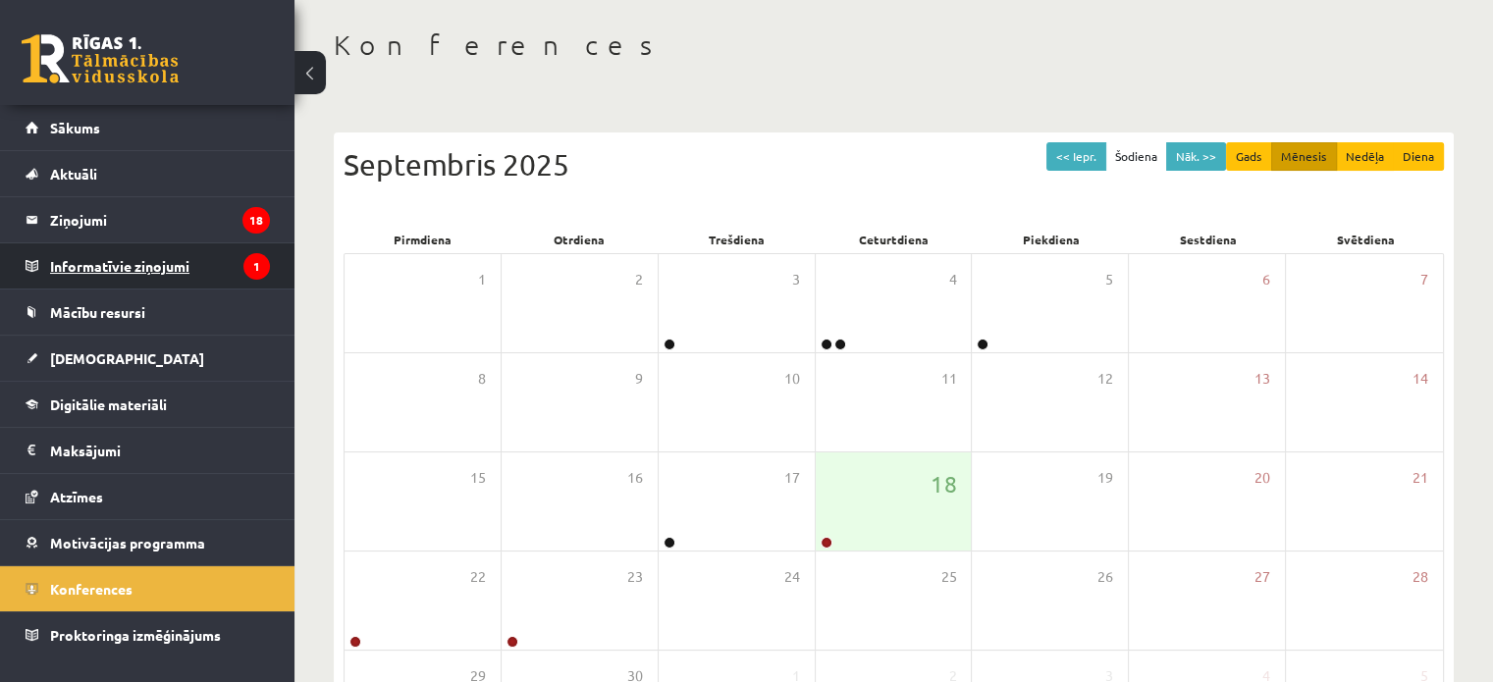
click at [148, 261] on legend "Informatīvie ziņojumi 1" at bounding box center [160, 266] width 220 height 45
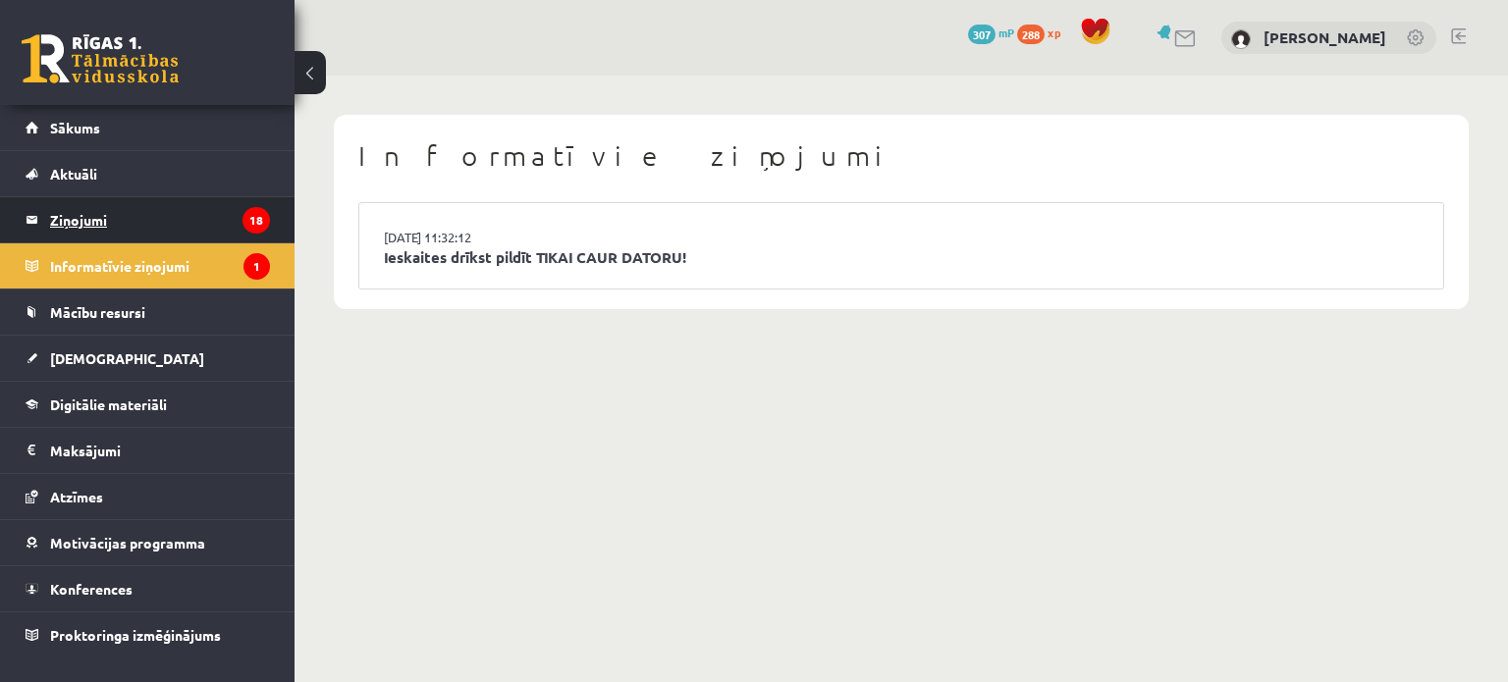
click at [63, 215] on legend "Ziņojumi 18" at bounding box center [160, 219] width 220 height 45
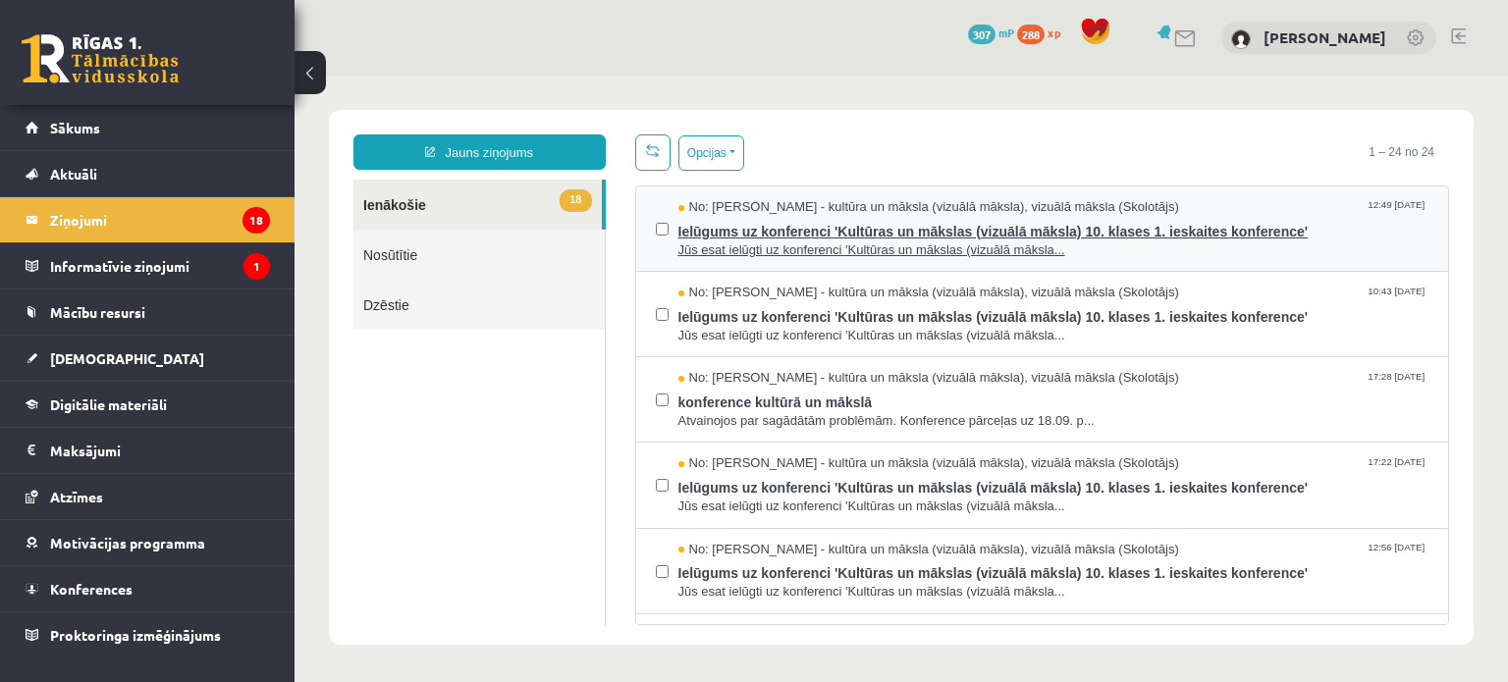
click at [754, 245] on span "Jūs esat ielūgti uz konferenci 'Kultūras un mākslas (vizuālā māksla..." at bounding box center [1053, 251] width 751 height 19
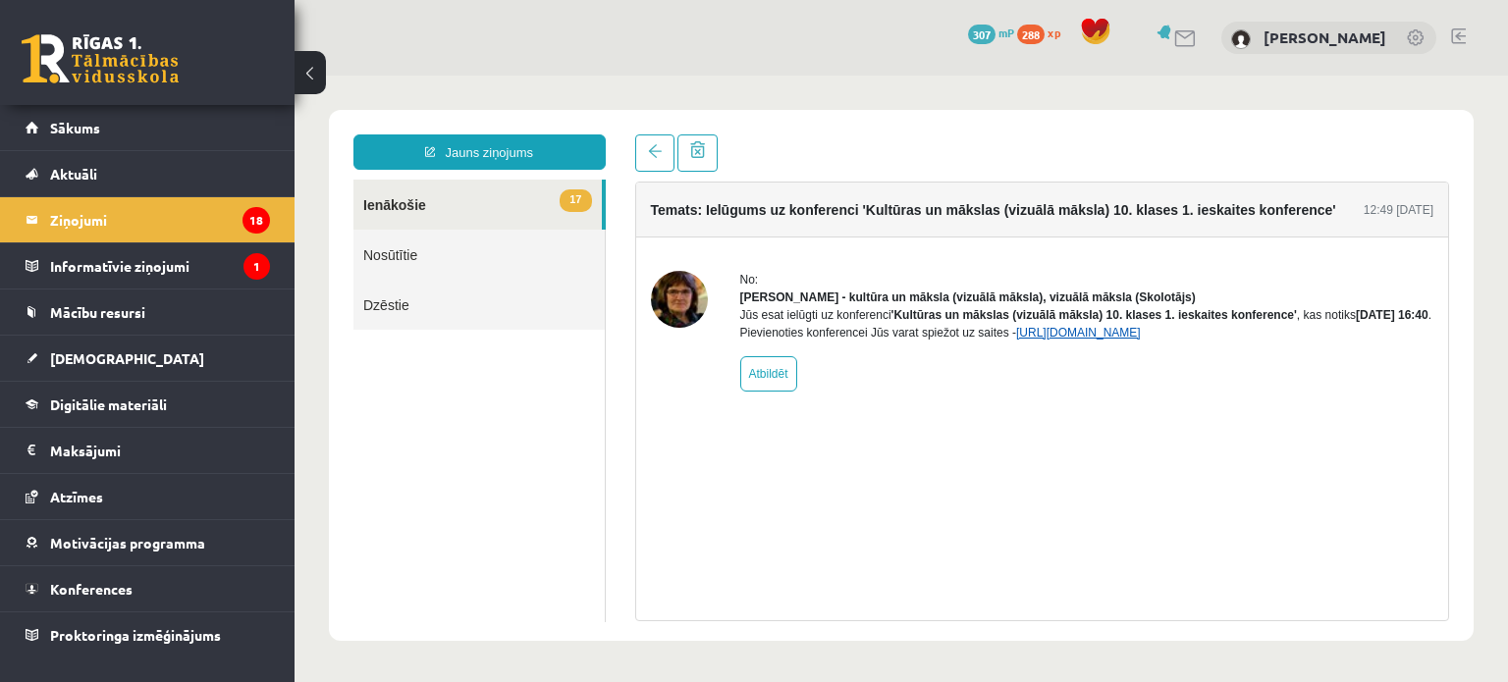
click at [1141, 340] on link "https://eskola.r1tv.lv/conferences/5079/join" at bounding box center [1078, 333] width 125 height 14
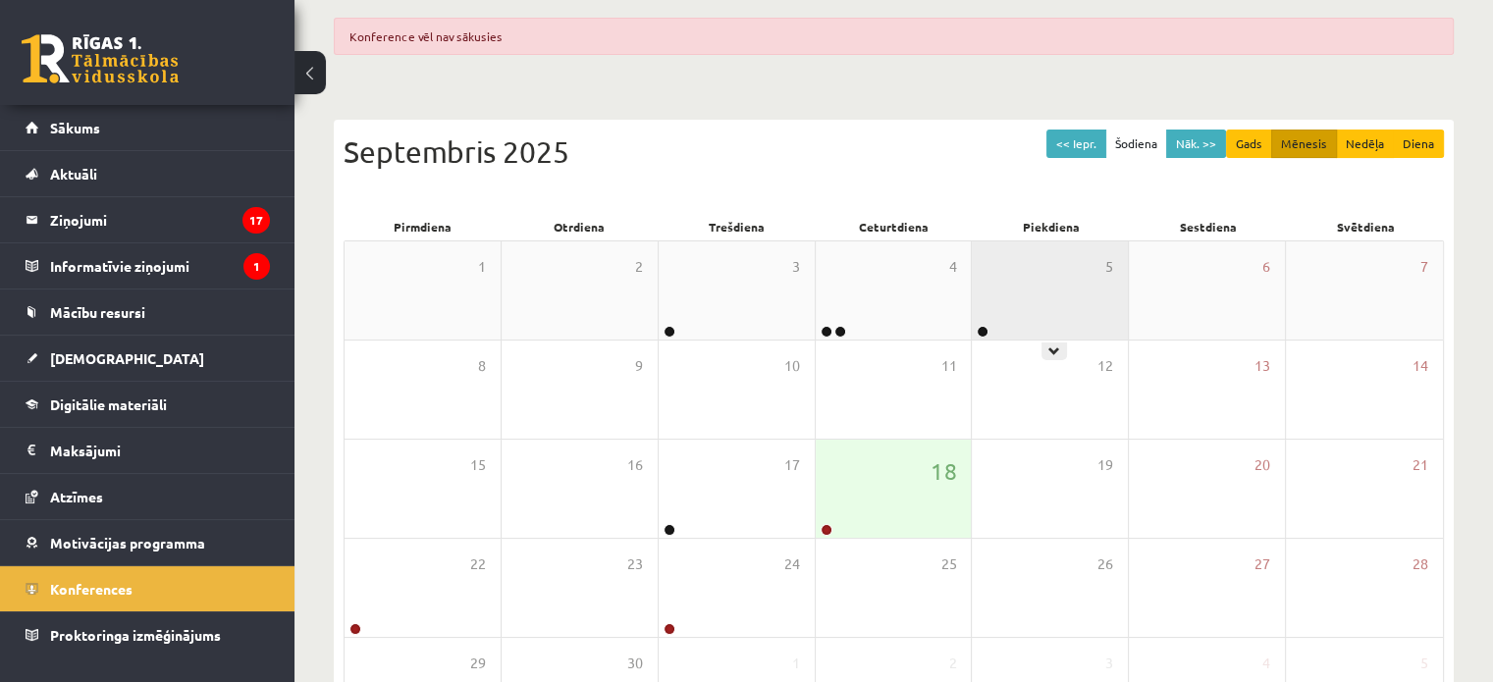
scroll to position [190, 0]
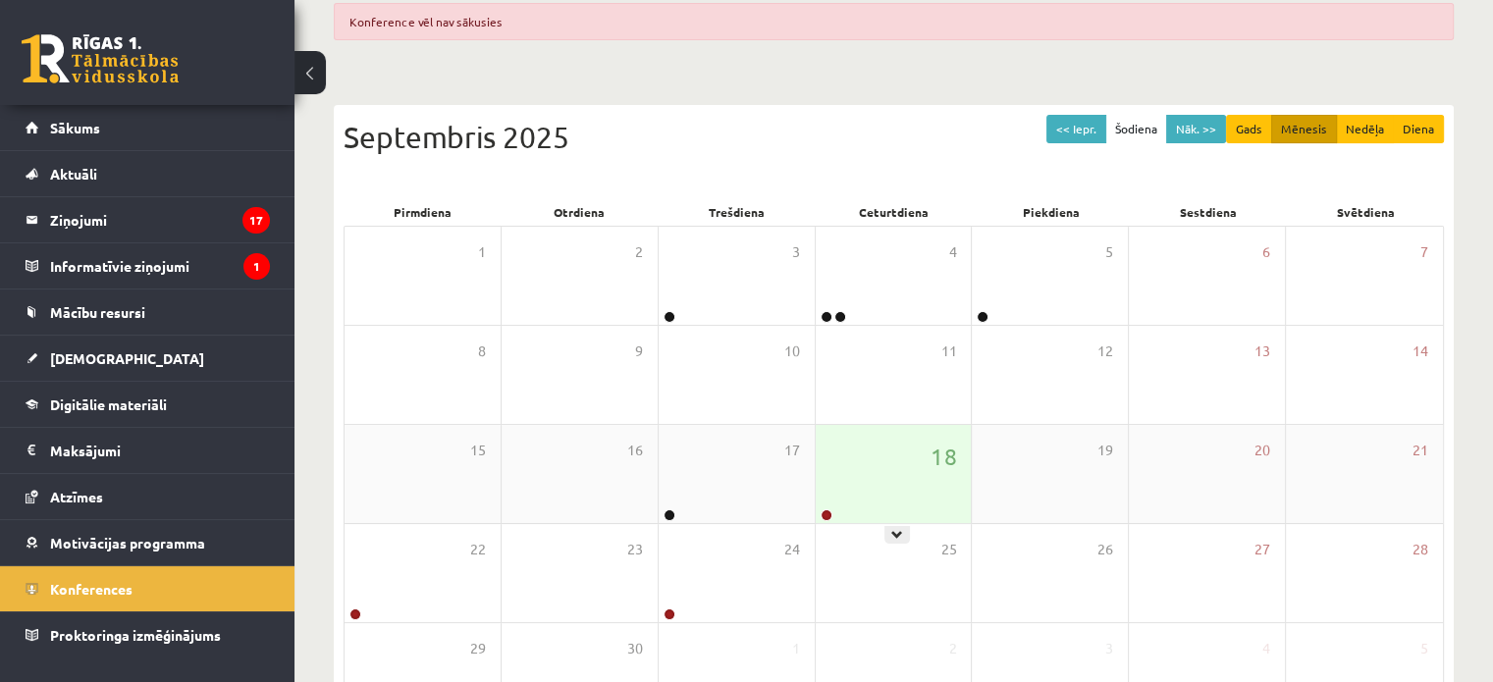
click at [897, 462] on div "18" at bounding box center [894, 474] width 156 height 98
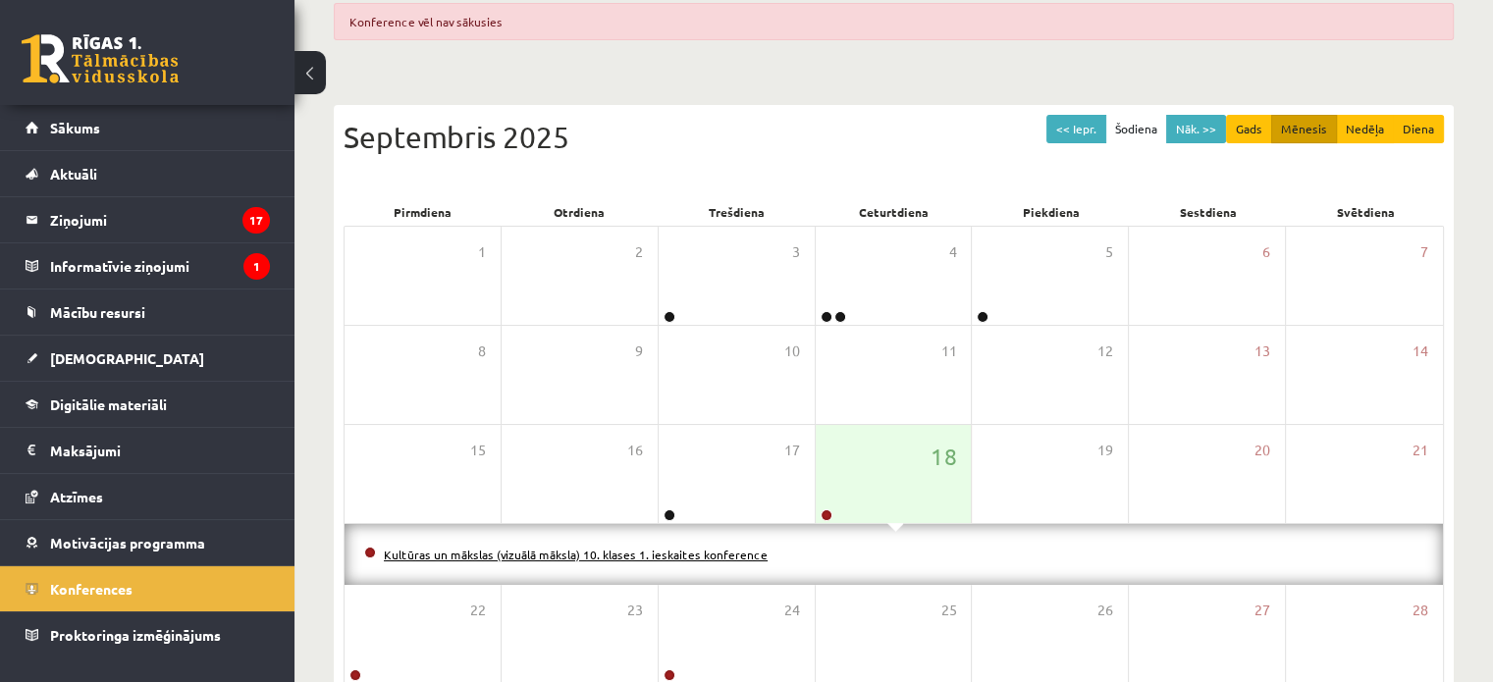
click at [706, 552] on link "Kultūras un mākslas (vizuālā māksla) 10. klases 1. ieskaites konference" at bounding box center [576, 555] width 384 height 16
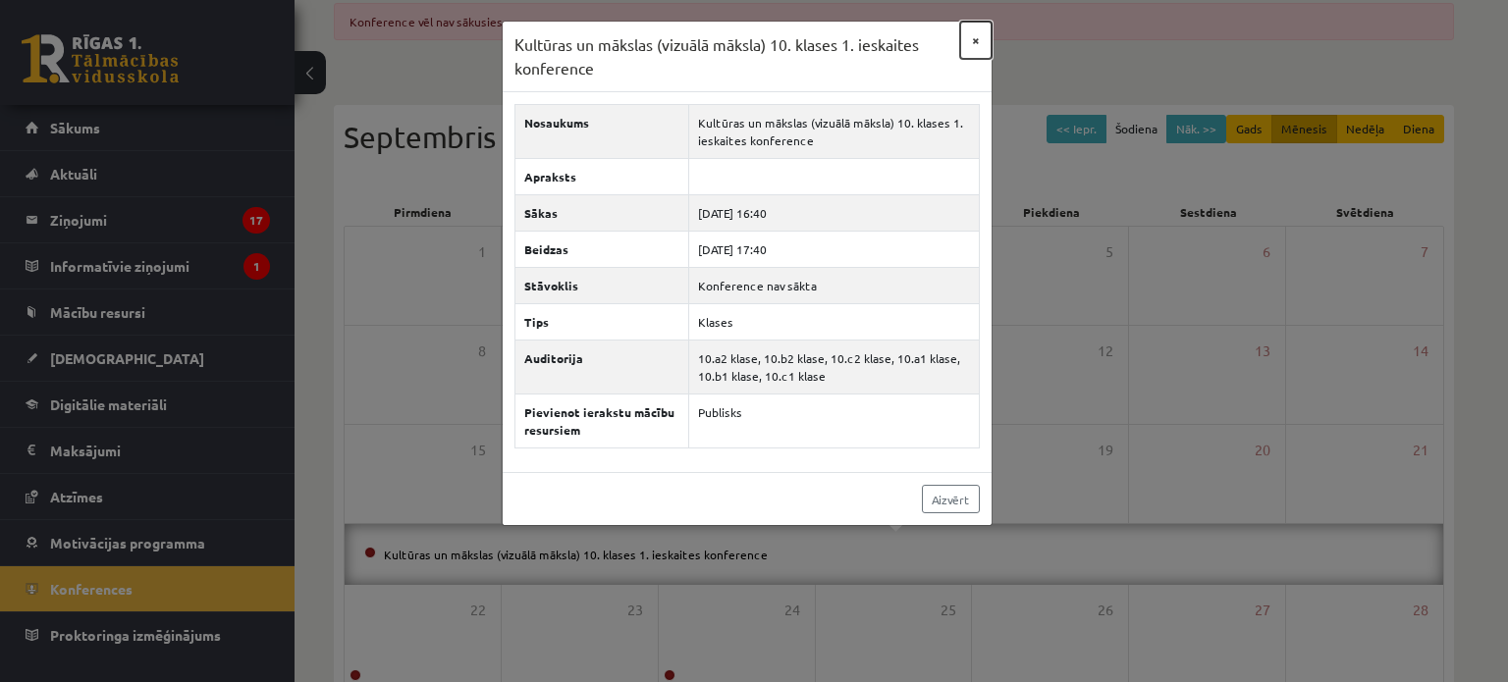
click at [976, 38] on button "×" at bounding box center [975, 40] width 31 height 37
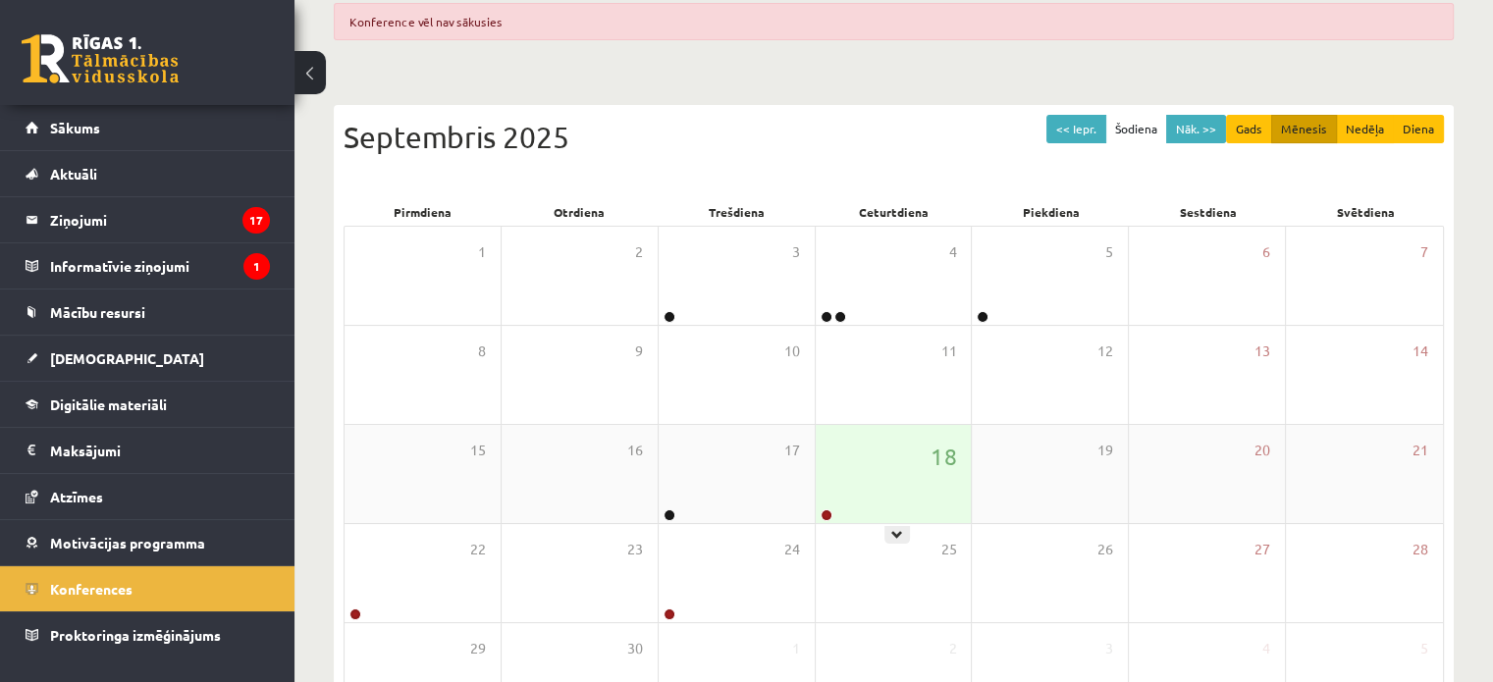
click at [838, 474] on div "18" at bounding box center [894, 474] width 156 height 98
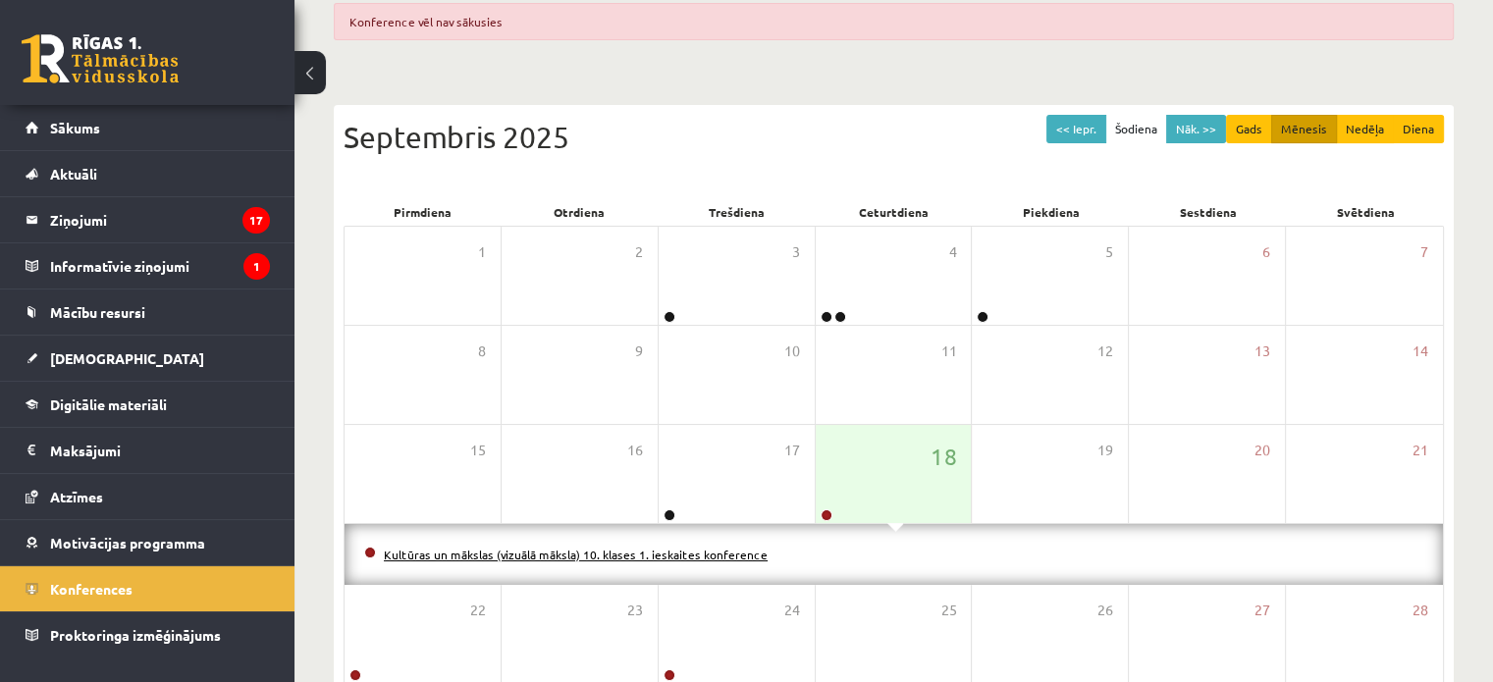
click at [723, 552] on link "Kultūras un mākslas (vizuālā māksla) 10. klases 1. ieskaites konference" at bounding box center [576, 555] width 384 height 16
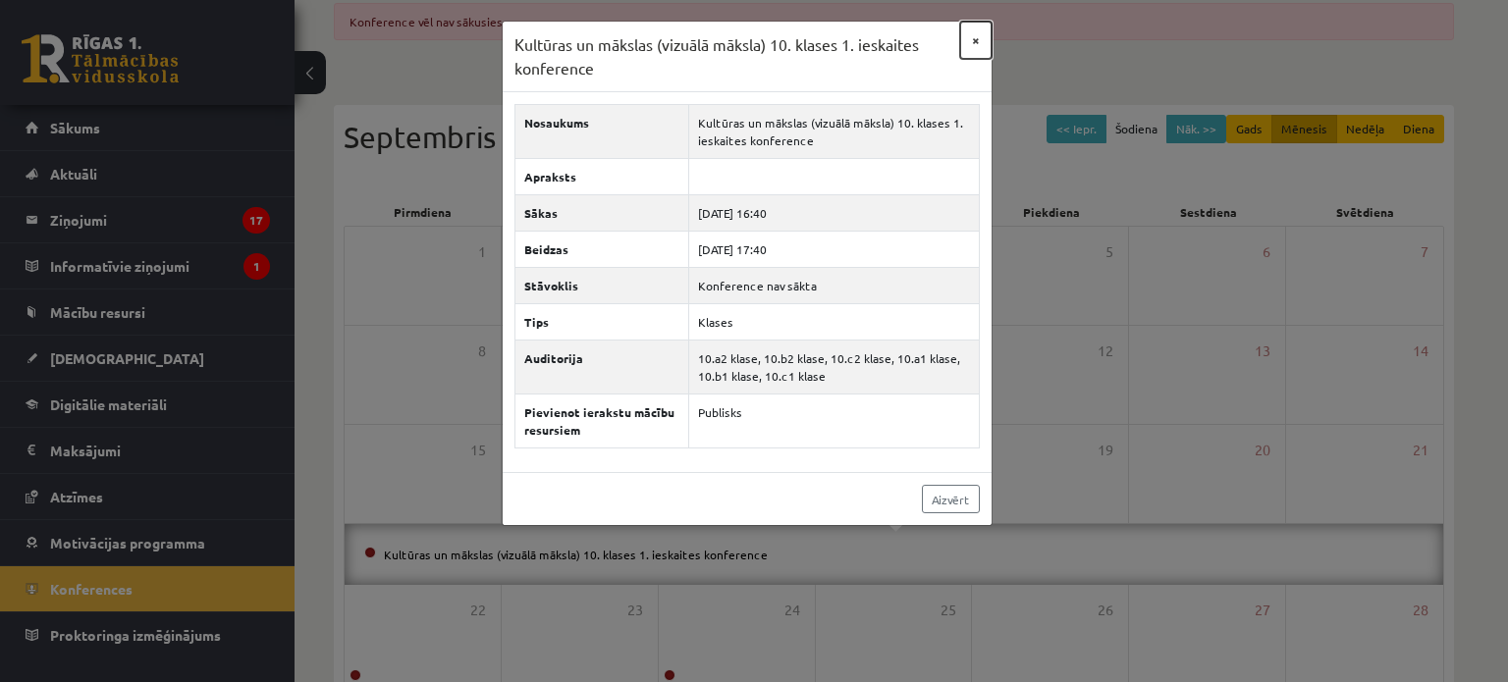
click at [970, 36] on button "×" at bounding box center [975, 40] width 31 height 37
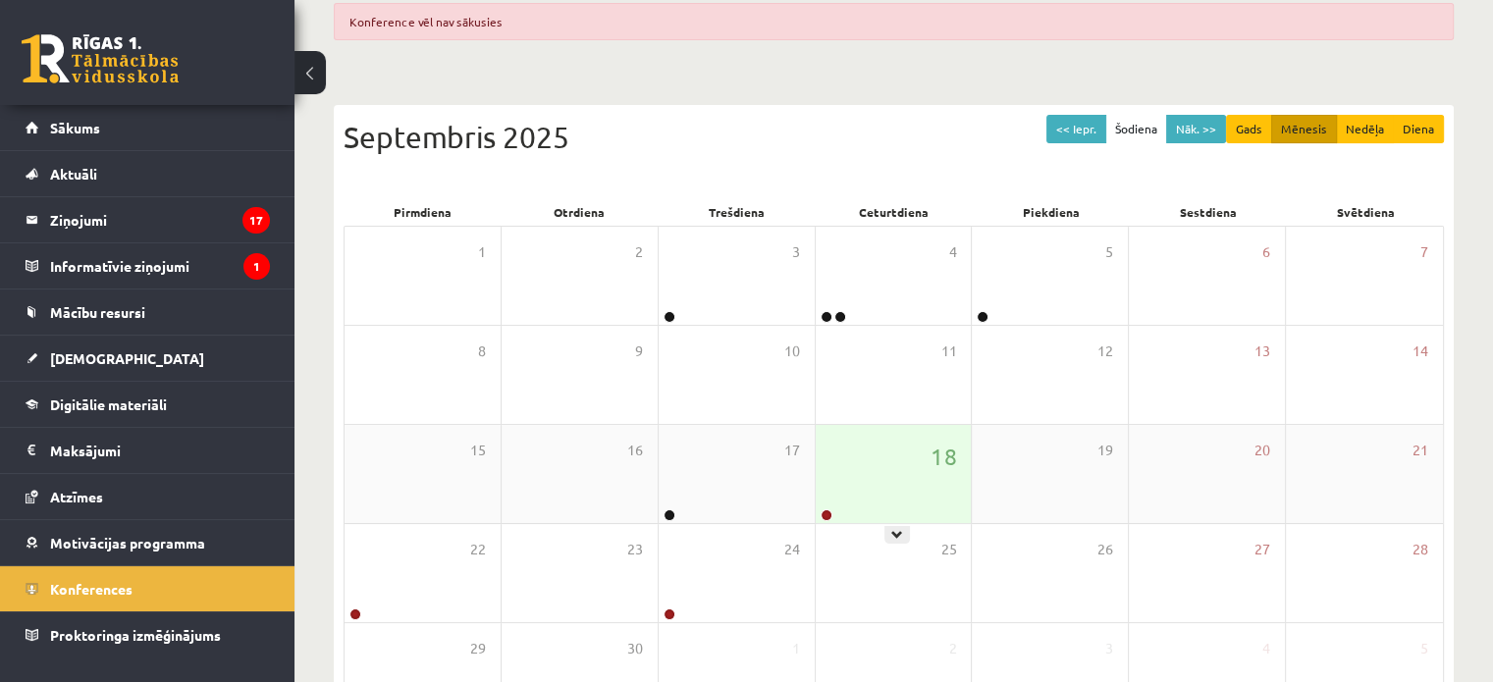
click at [867, 461] on div "18" at bounding box center [894, 474] width 156 height 98
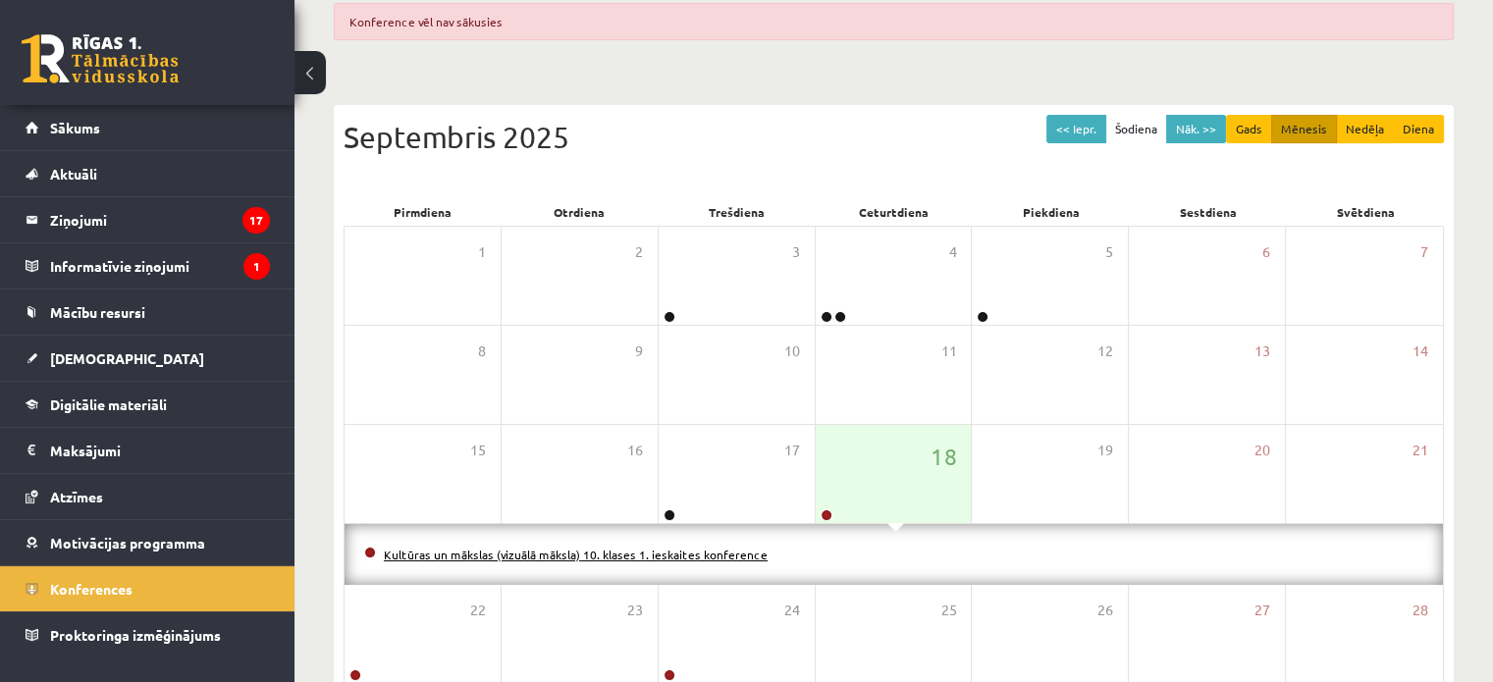
click at [703, 556] on link "Kultūras un mākslas (vizuālā māksla) 10. klases 1. ieskaites konference" at bounding box center [576, 555] width 384 height 16
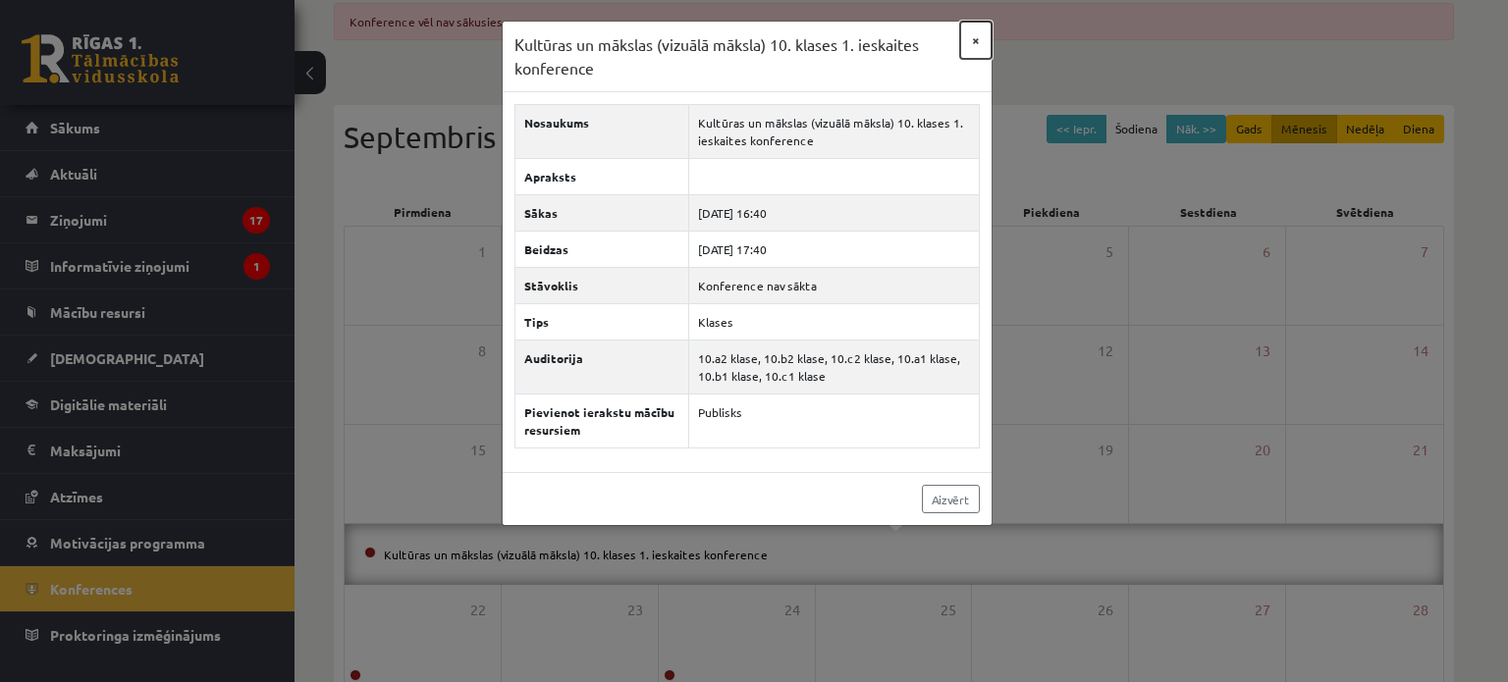
click at [971, 38] on button "×" at bounding box center [975, 40] width 31 height 37
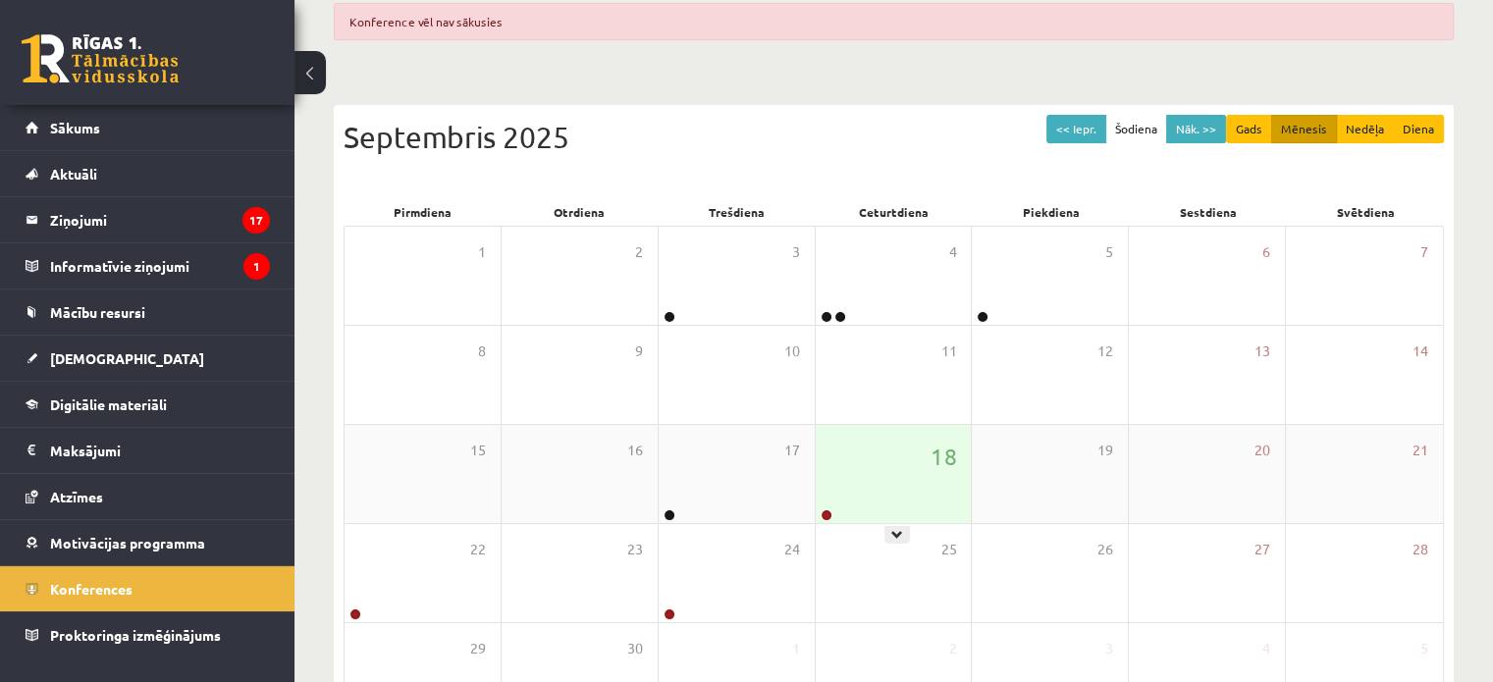
click at [879, 470] on div "18" at bounding box center [894, 474] width 156 height 98
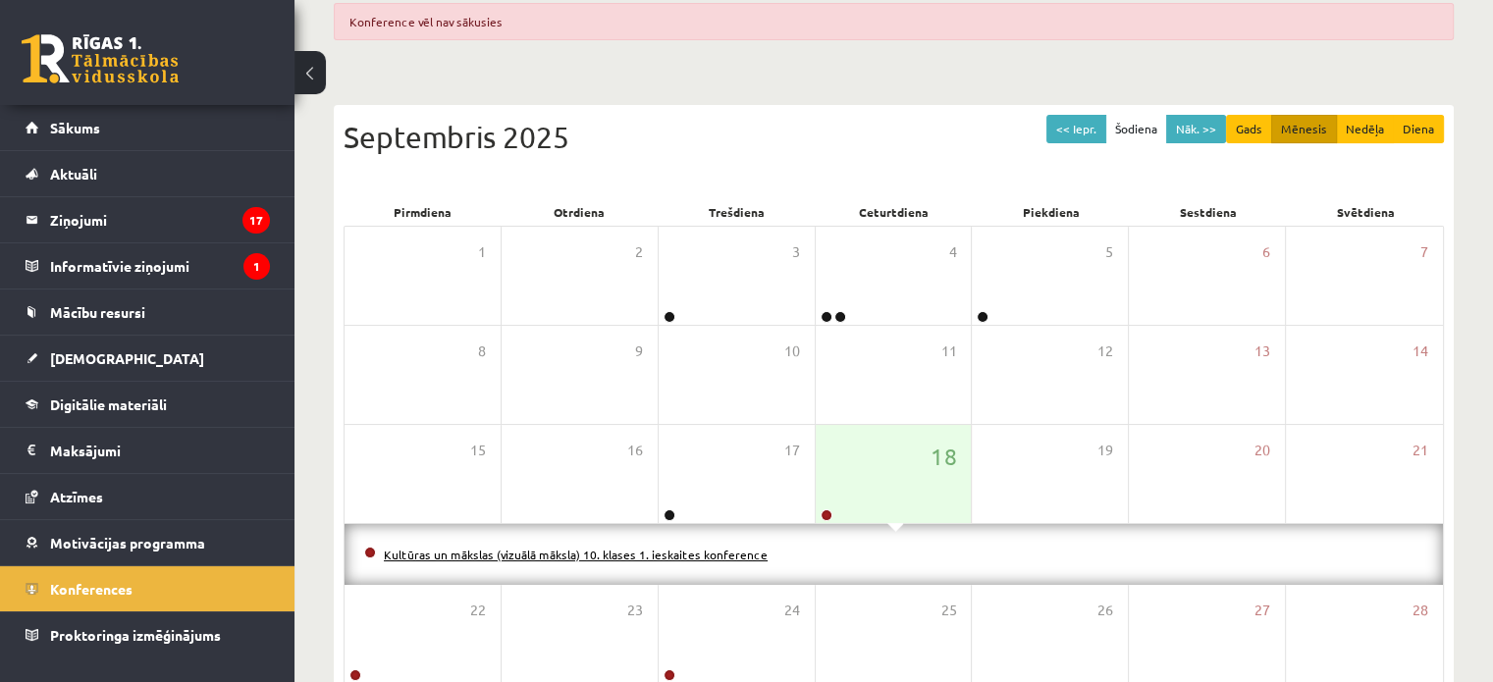
click at [702, 553] on link "Kultūras un mākslas (vizuālā māksla) 10. klases 1. ieskaites konference" at bounding box center [576, 555] width 384 height 16
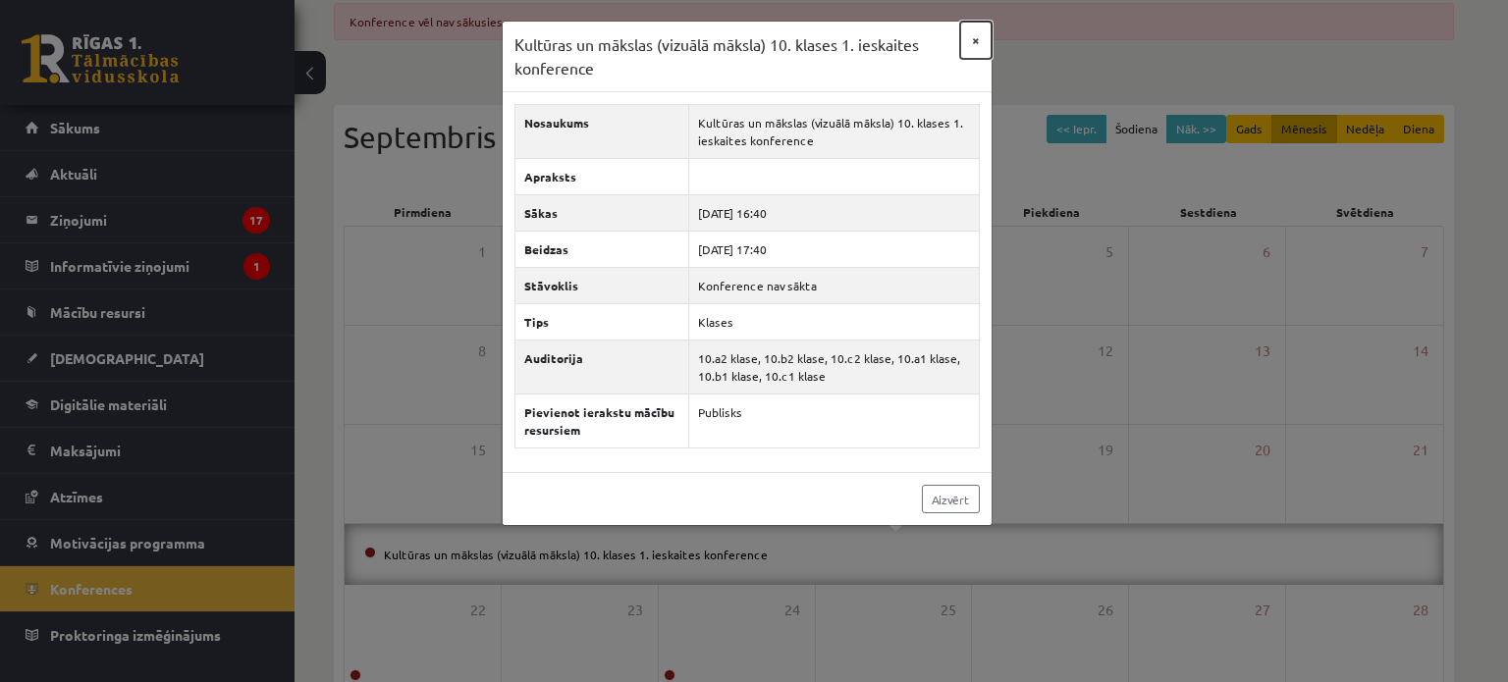
click at [975, 35] on button "×" at bounding box center [975, 40] width 31 height 37
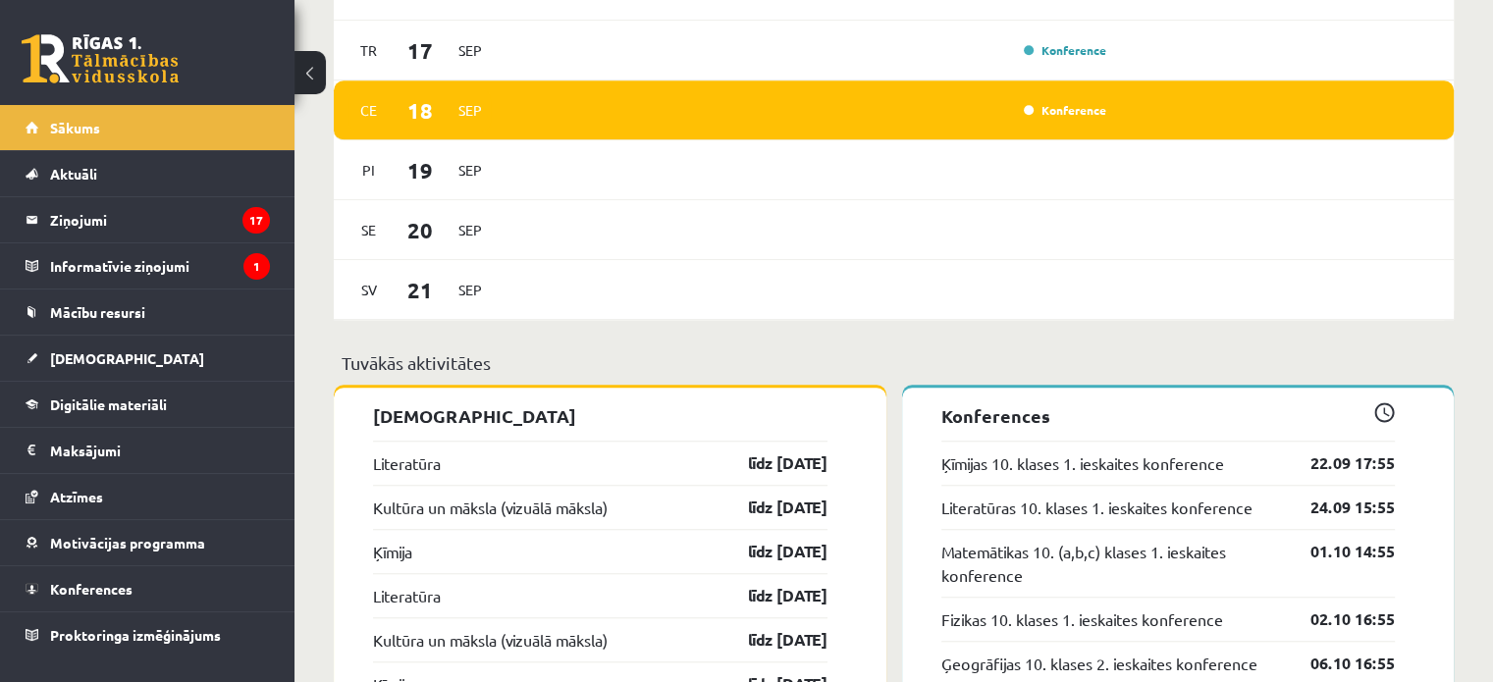
scroll to position [1535, 0]
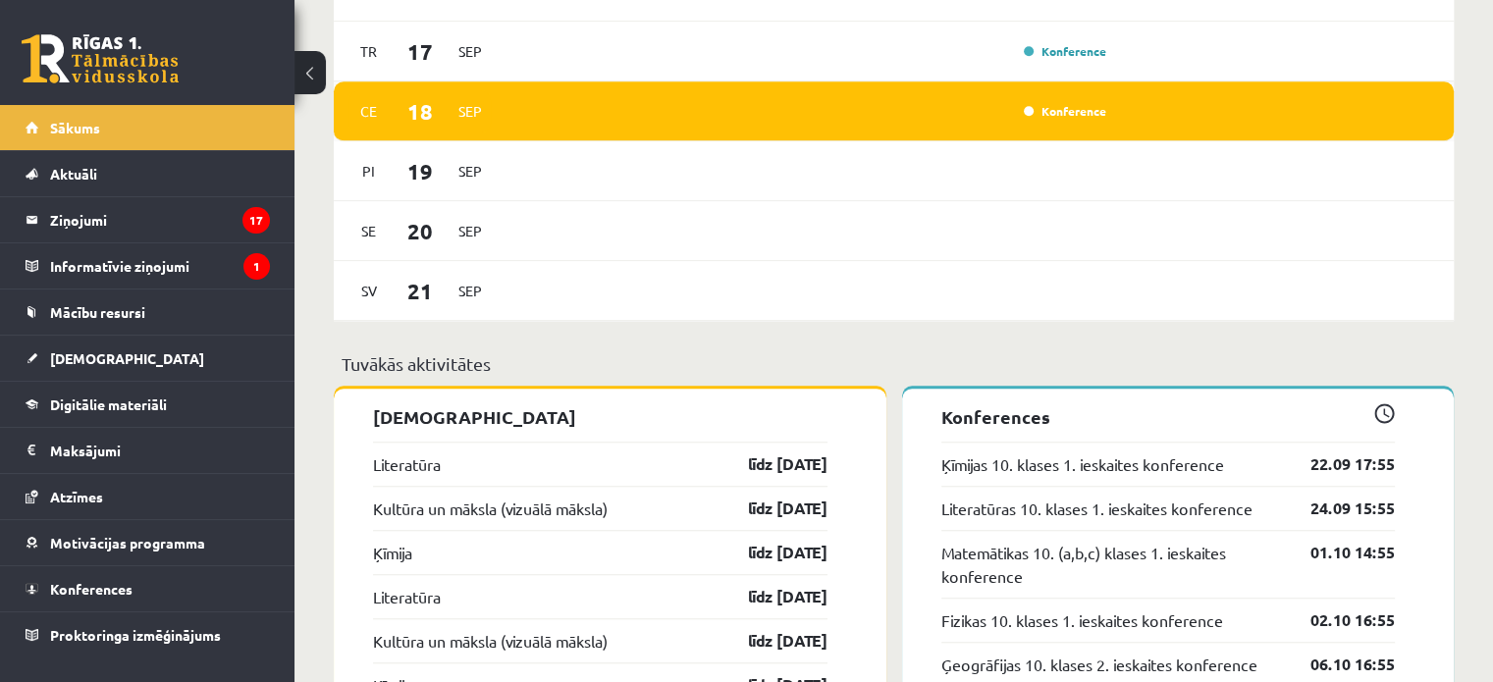
click at [866, 109] on div "Konference" at bounding box center [810, 111] width 608 height 22
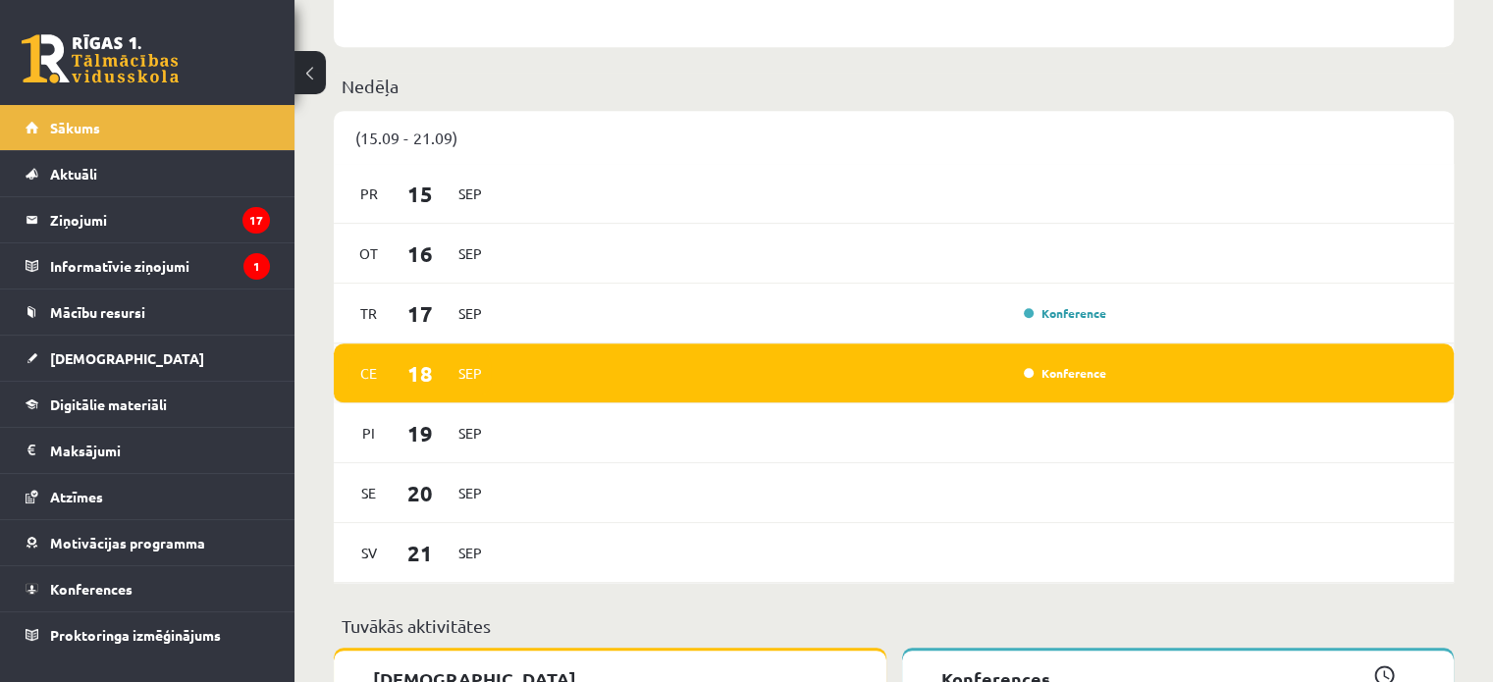
scroll to position [1274, 0]
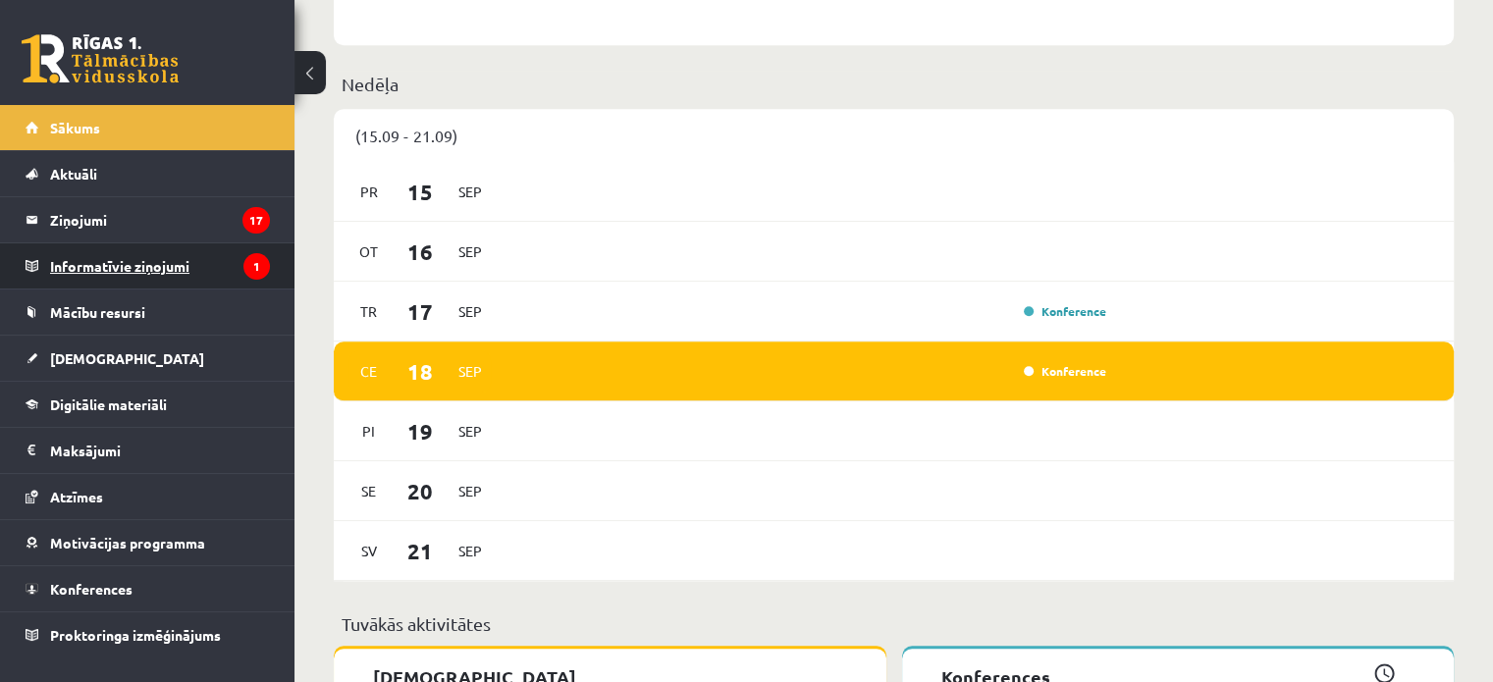
click at [129, 261] on legend "Informatīvie ziņojumi 1" at bounding box center [160, 266] width 220 height 45
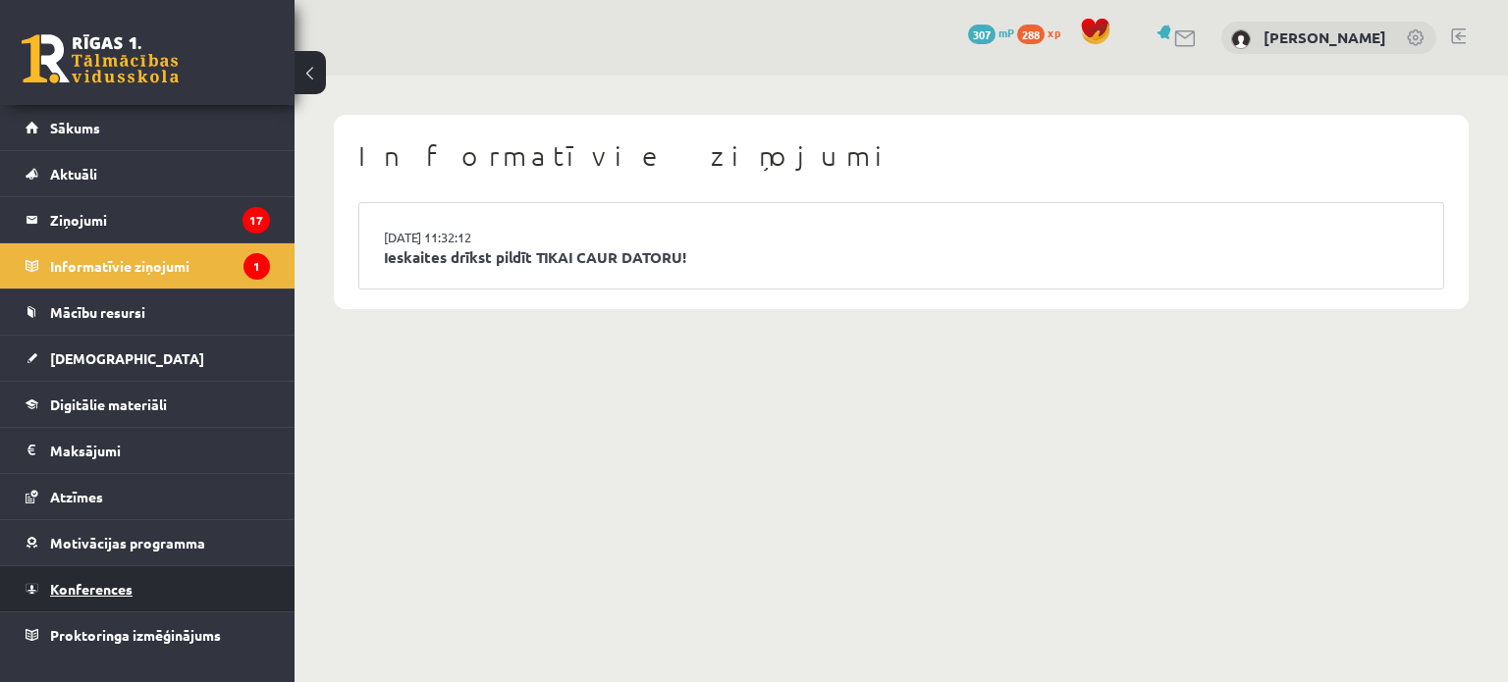
click at [54, 583] on span "Konferences" at bounding box center [91, 589] width 82 height 18
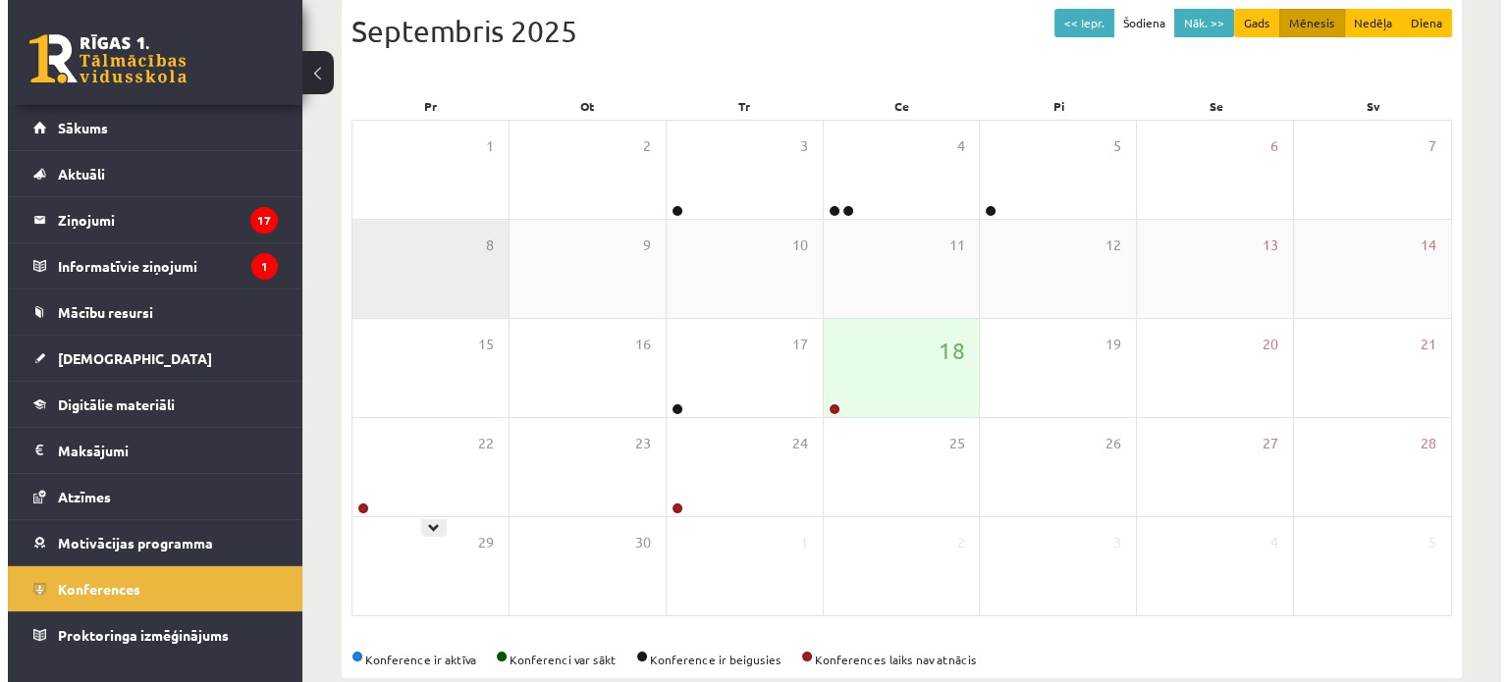
scroll to position [220, 0]
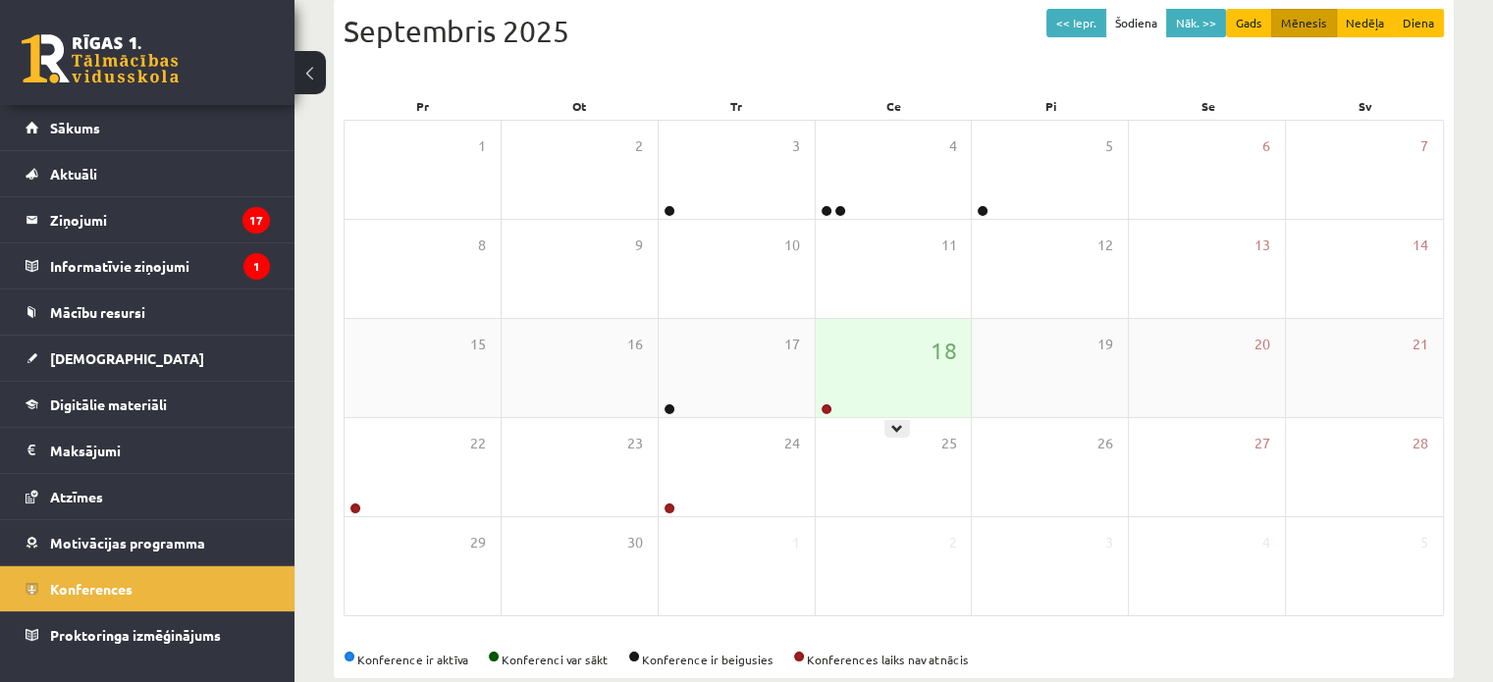
click at [922, 391] on div "18" at bounding box center [894, 368] width 156 height 98
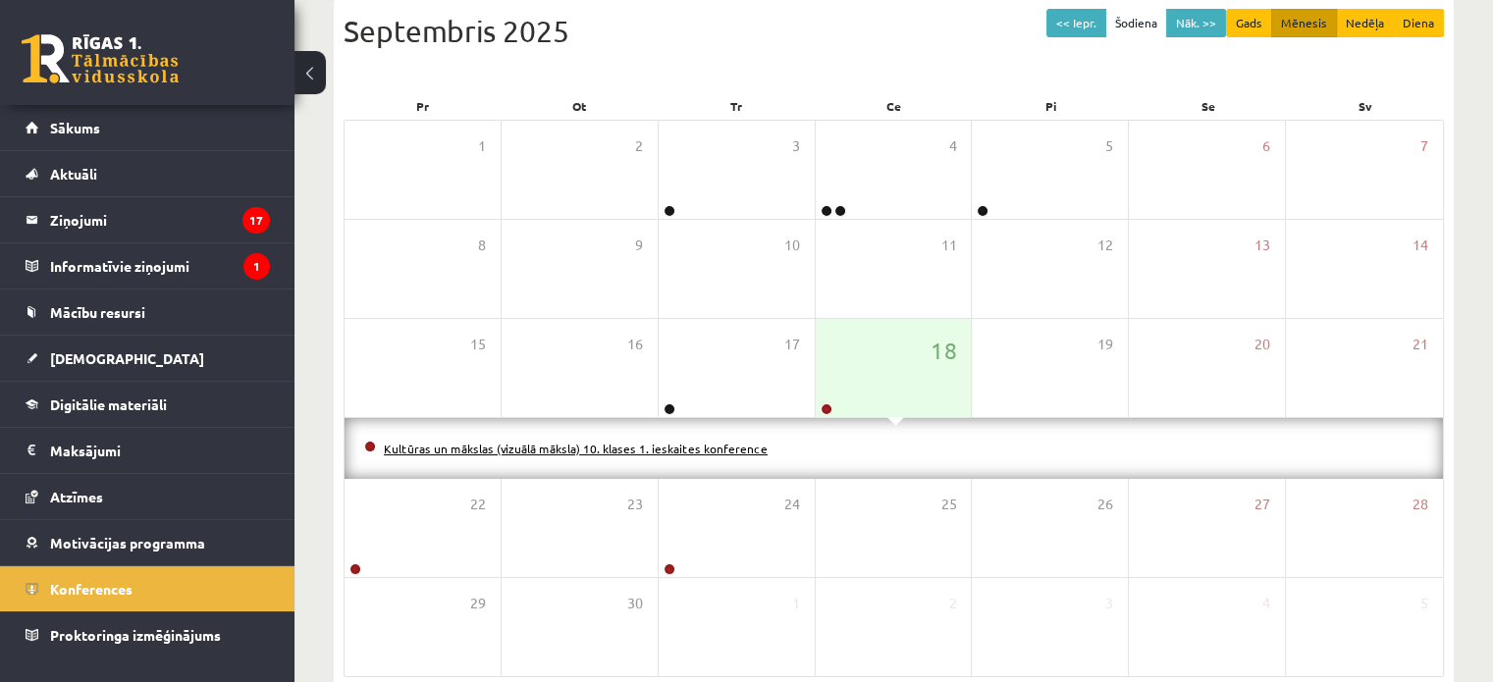
click at [713, 448] on link "Kultūras un mākslas (vizuālā māksla) 10. klases 1. ieskaites konference" at bounding box center [576, 449] width 384 height 16
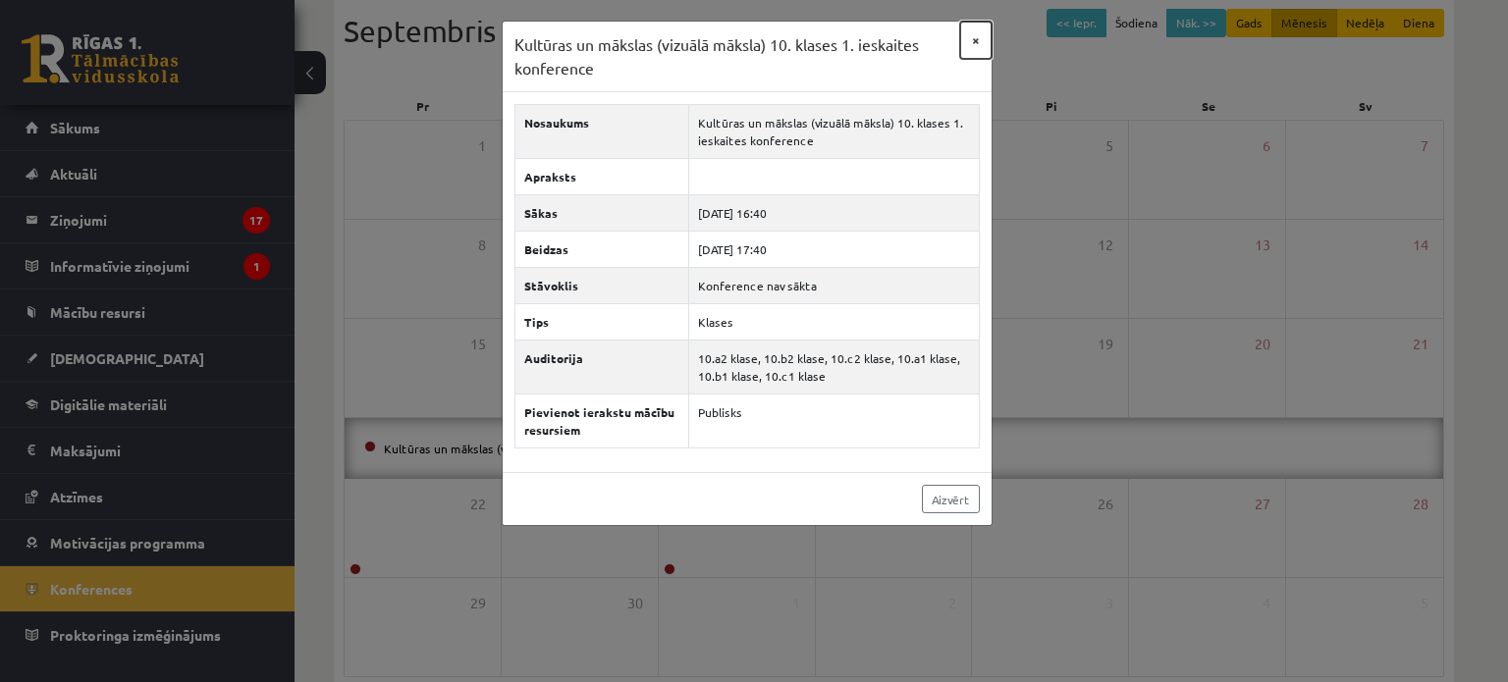
click at [974, 35] on button "×" at bounding box center [975, 40] width 31 height 37
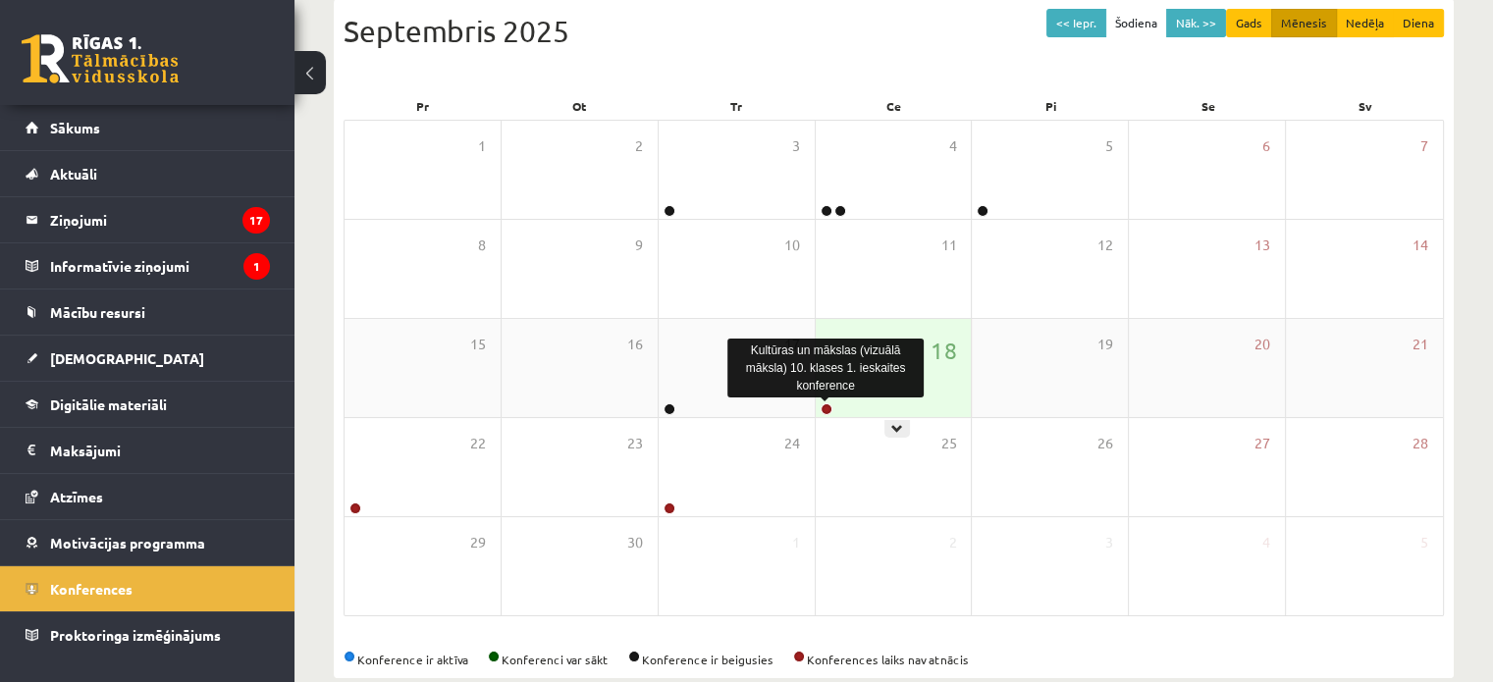
click at [821, 406] on link at bounding box center [827, 410] width 12 height 12
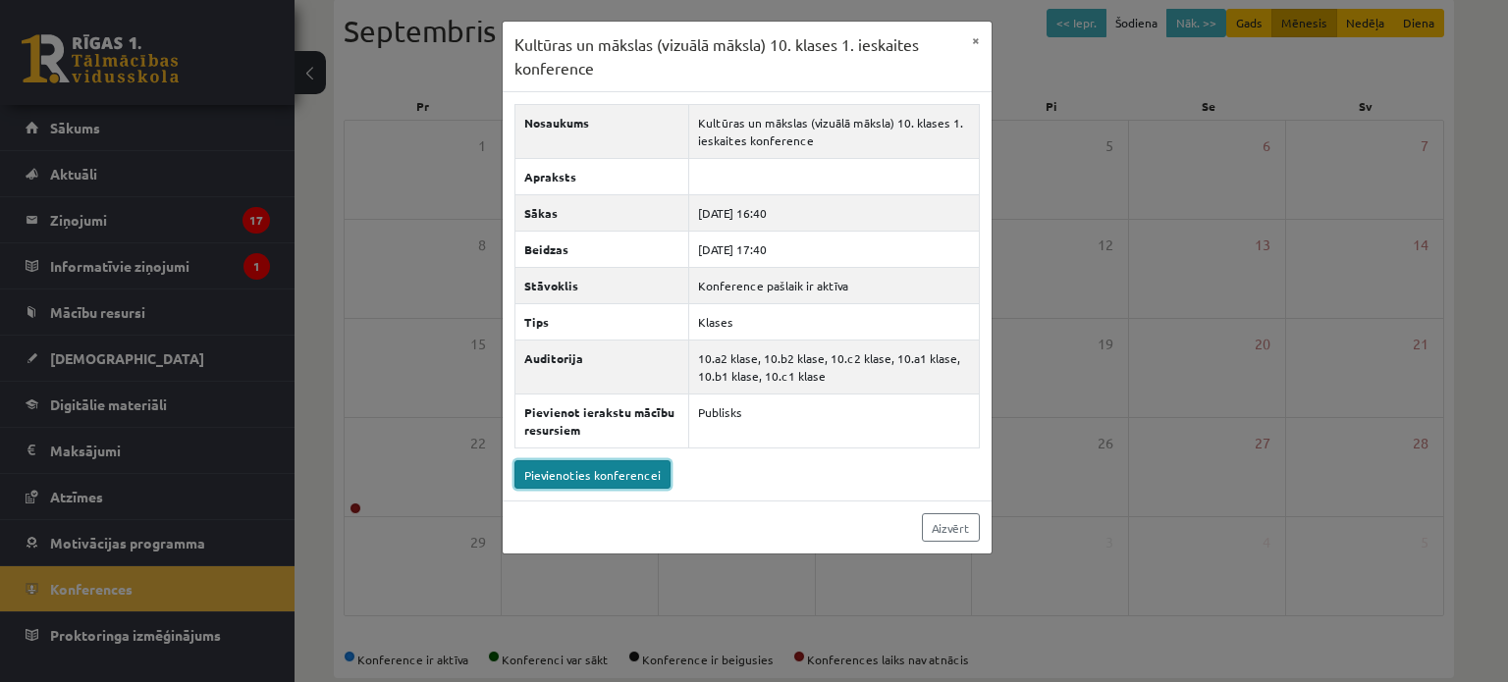
click at [635, 462] on link "Pievienoties konferencei" at bounding box center [592, 474] width 156 height 28
